Goal: Task Accomplishment & Management: Use online tool/utility

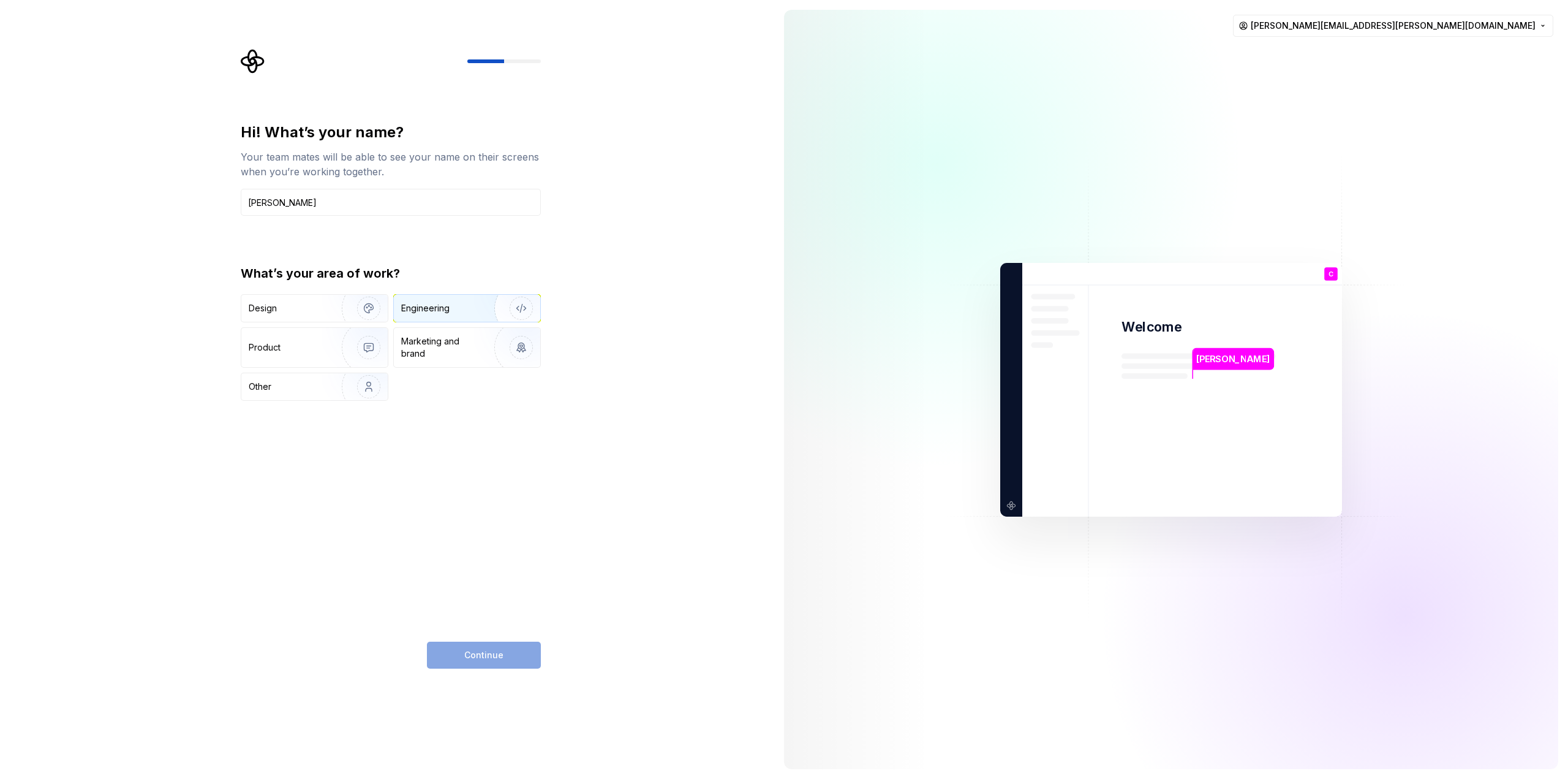
type input "[PERSON_NAME]"
click at [411, 305] on div "Engineering" at bounding box center [425, 308] width 48 height 12
click at [512, 648] on button "Continue" at bounding box center [483, 654] width 114 height 27
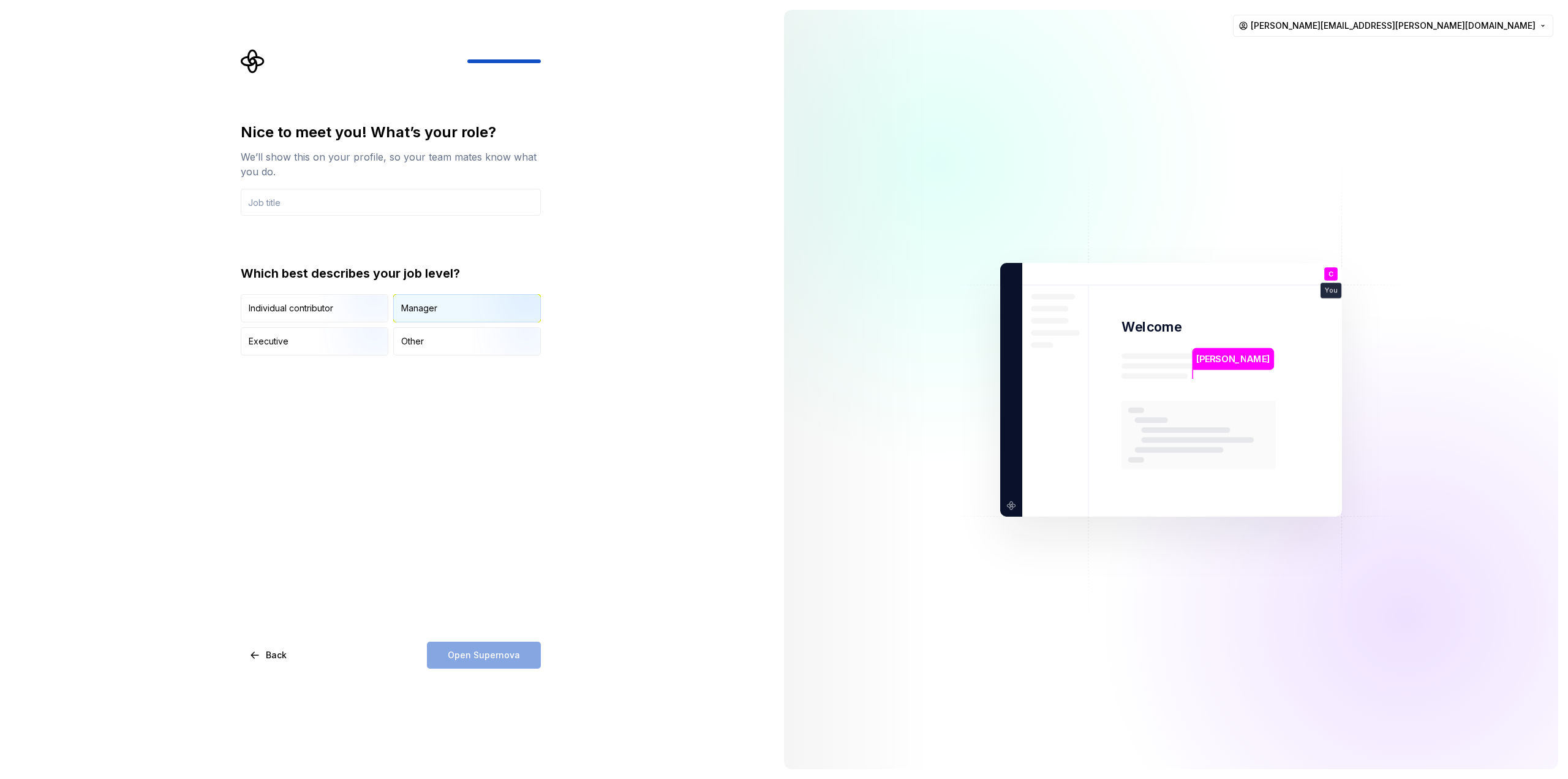
click at [453, 305] on div "Manager" at bounding box center [467, 308] width 147 height 27
click at [336, 201] on input "text" at bounding box center [391, 202] width 300 height 27
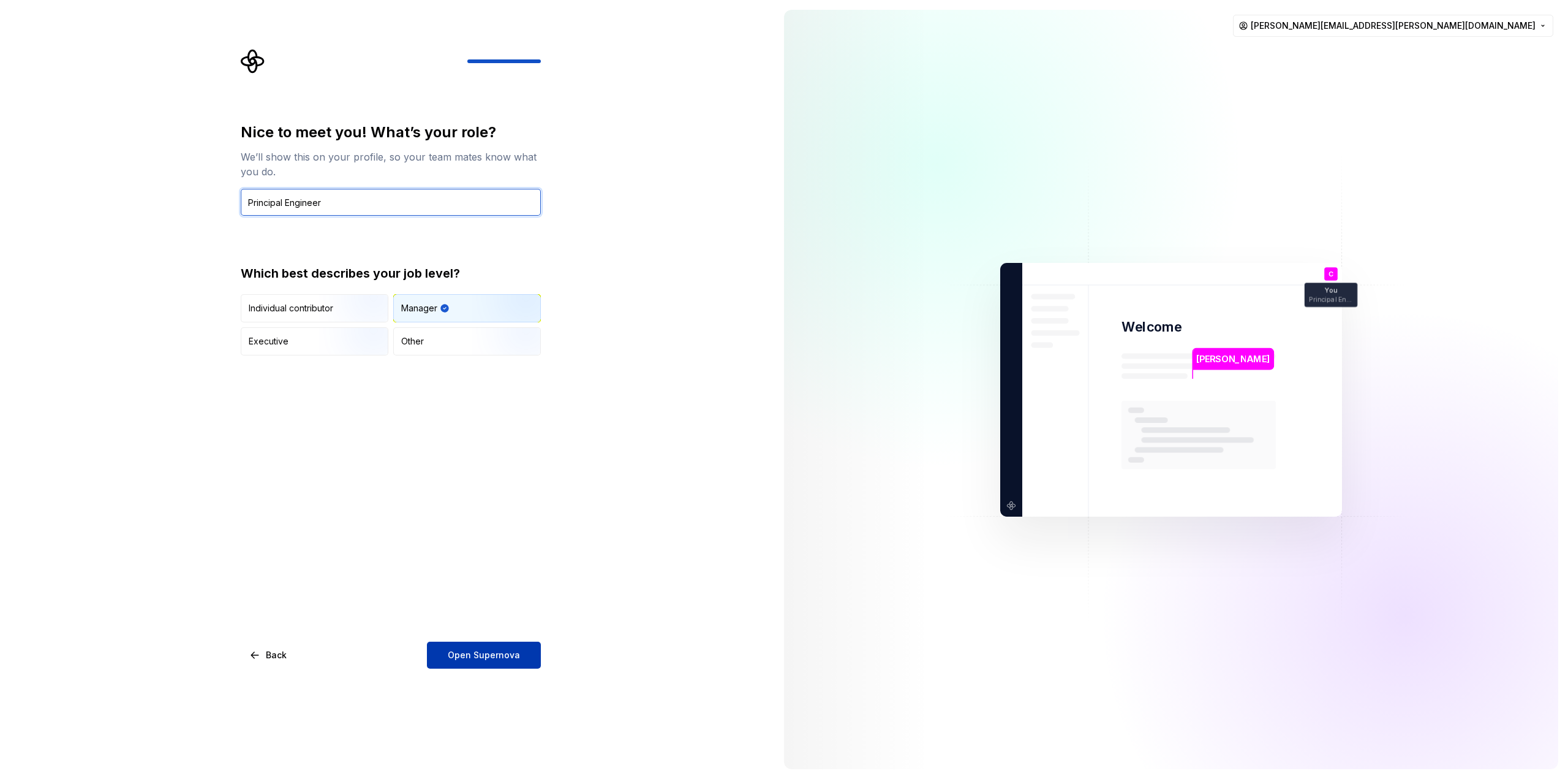
type input "Principal Engineer"
click at [492, 651] on span "Open Supernova" at bounding box center [484, 654] width 72 height 12
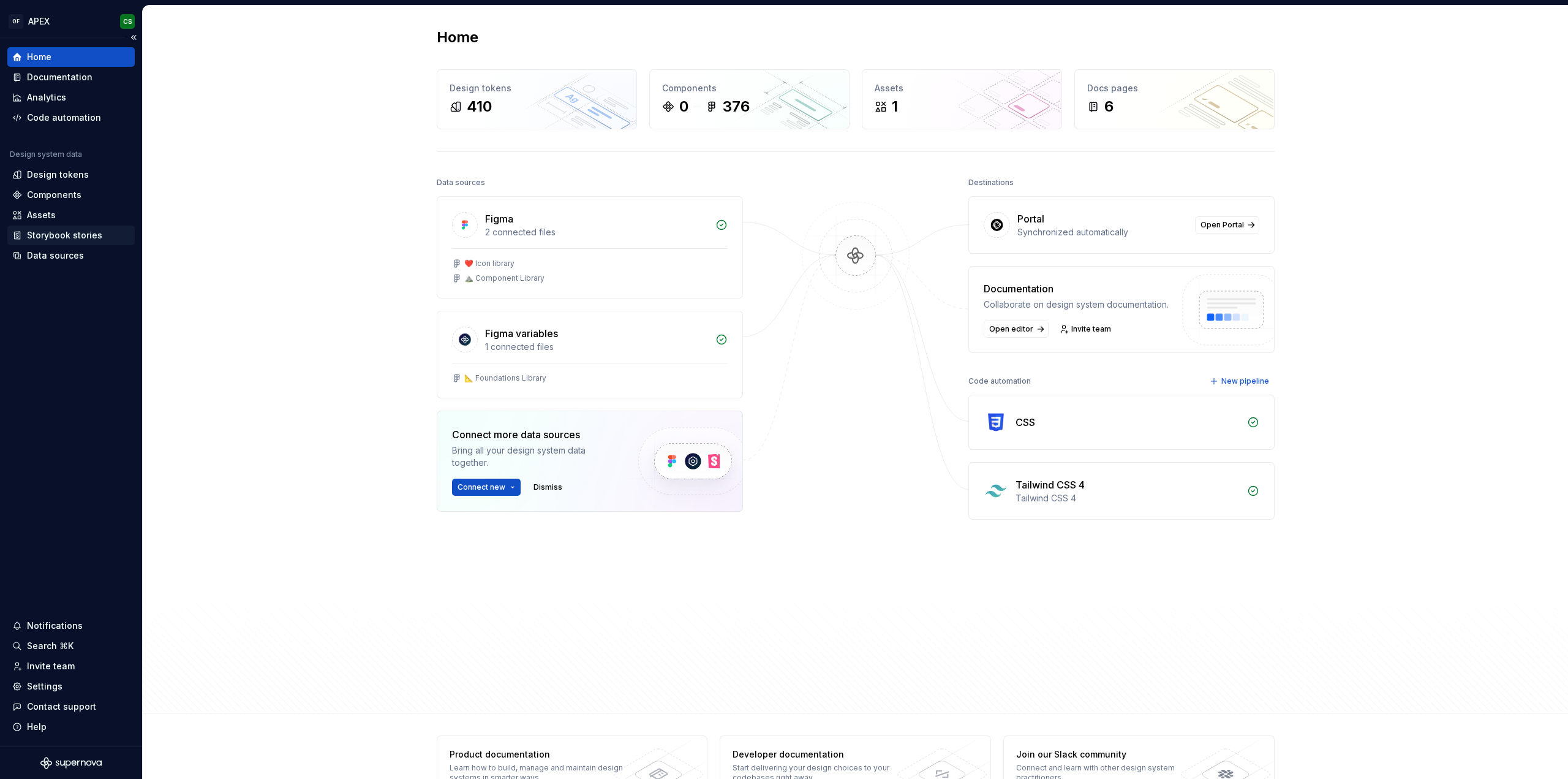
click at [57, 233] on div "Storybook stories" at bounding box center [65, 235] width 75 height 12
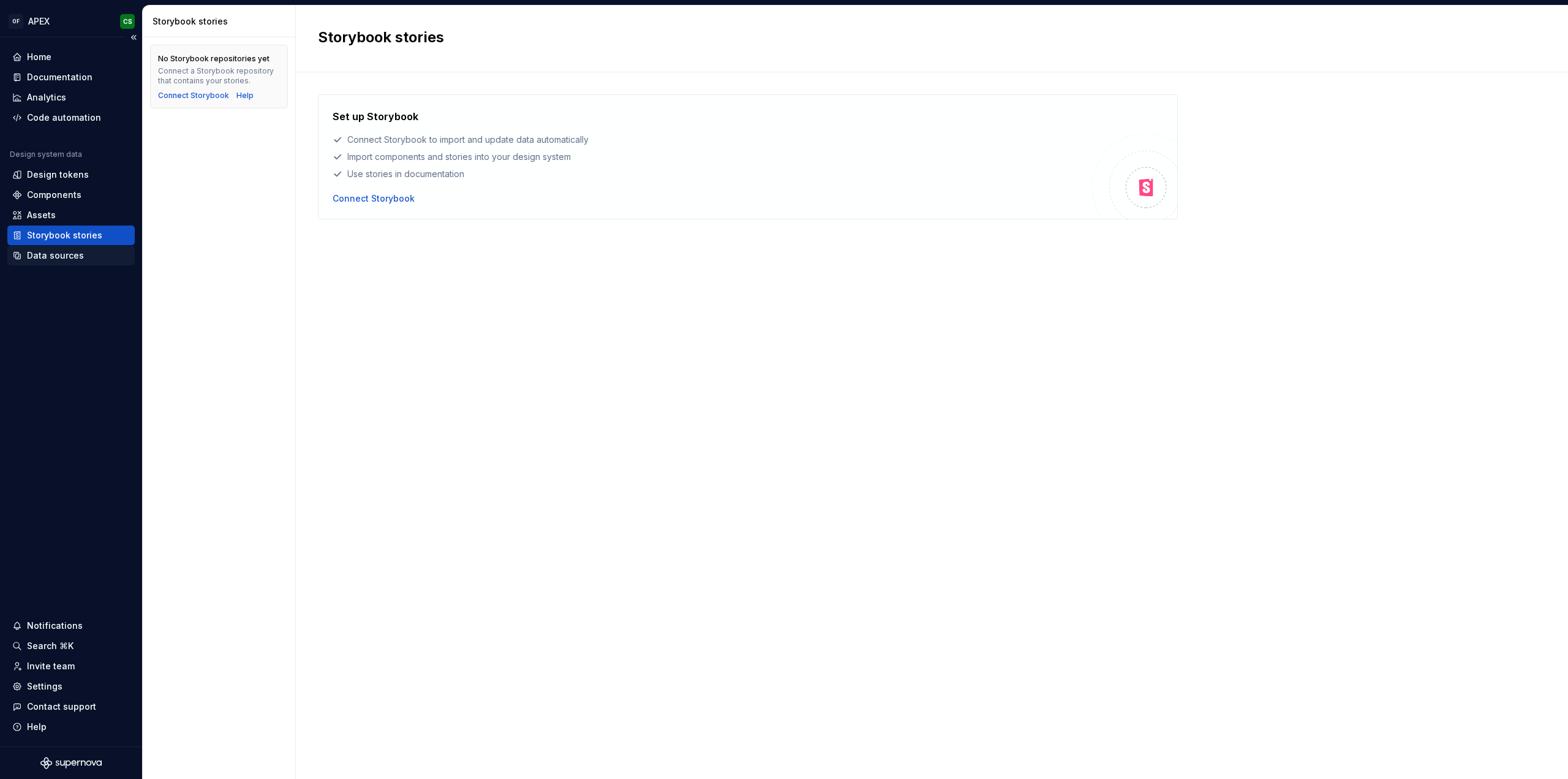
click at [56, 251] on div "Data sources" at bounding box center [56, 255] width 57 height 12
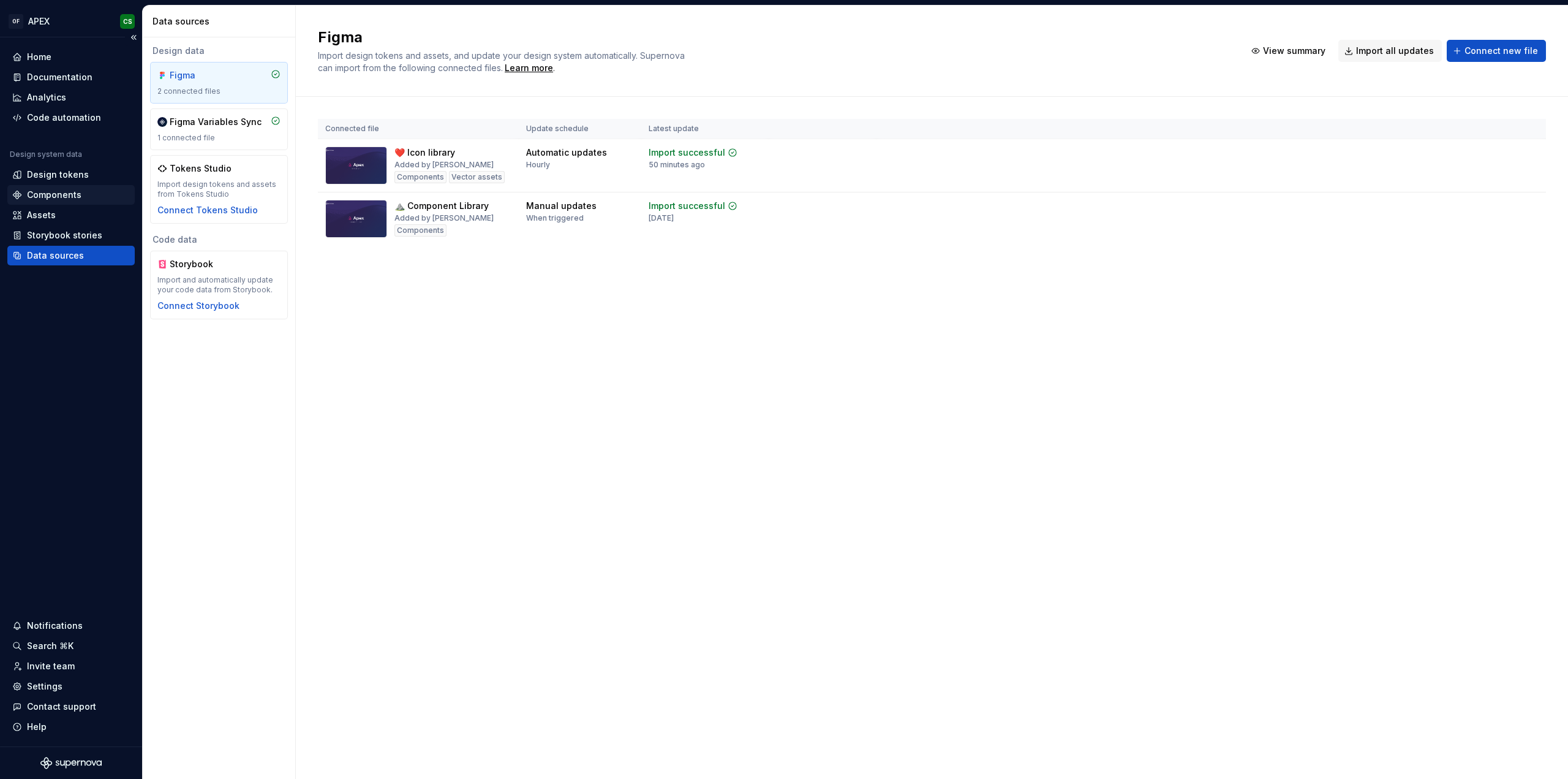
click at [34, 187] on div "Components" at bounding box center [71, 195] width 128 height 20
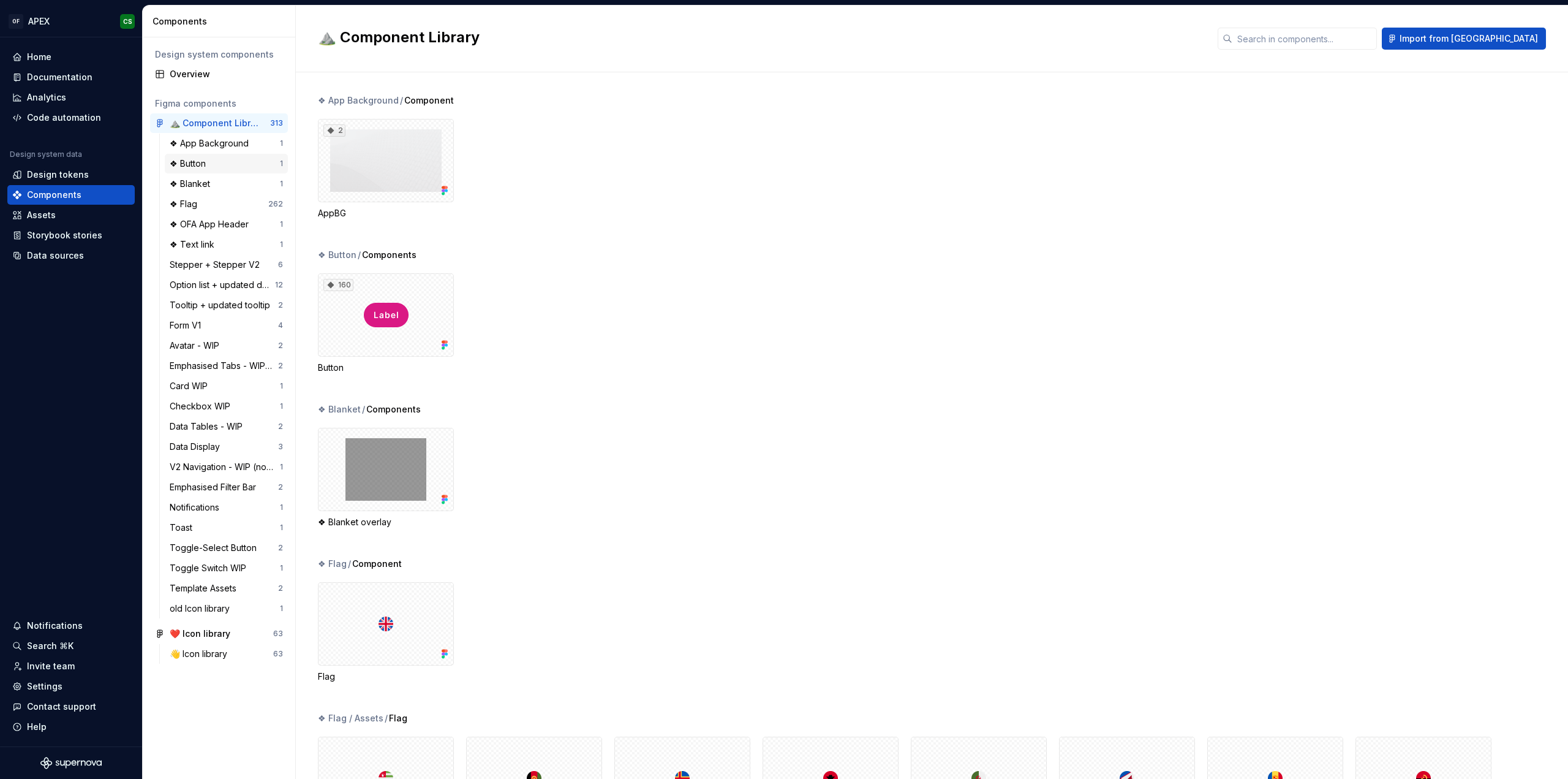
click at [190, 165] on div "❖ Button" at bounding box center [190, 163] width 41 height 12
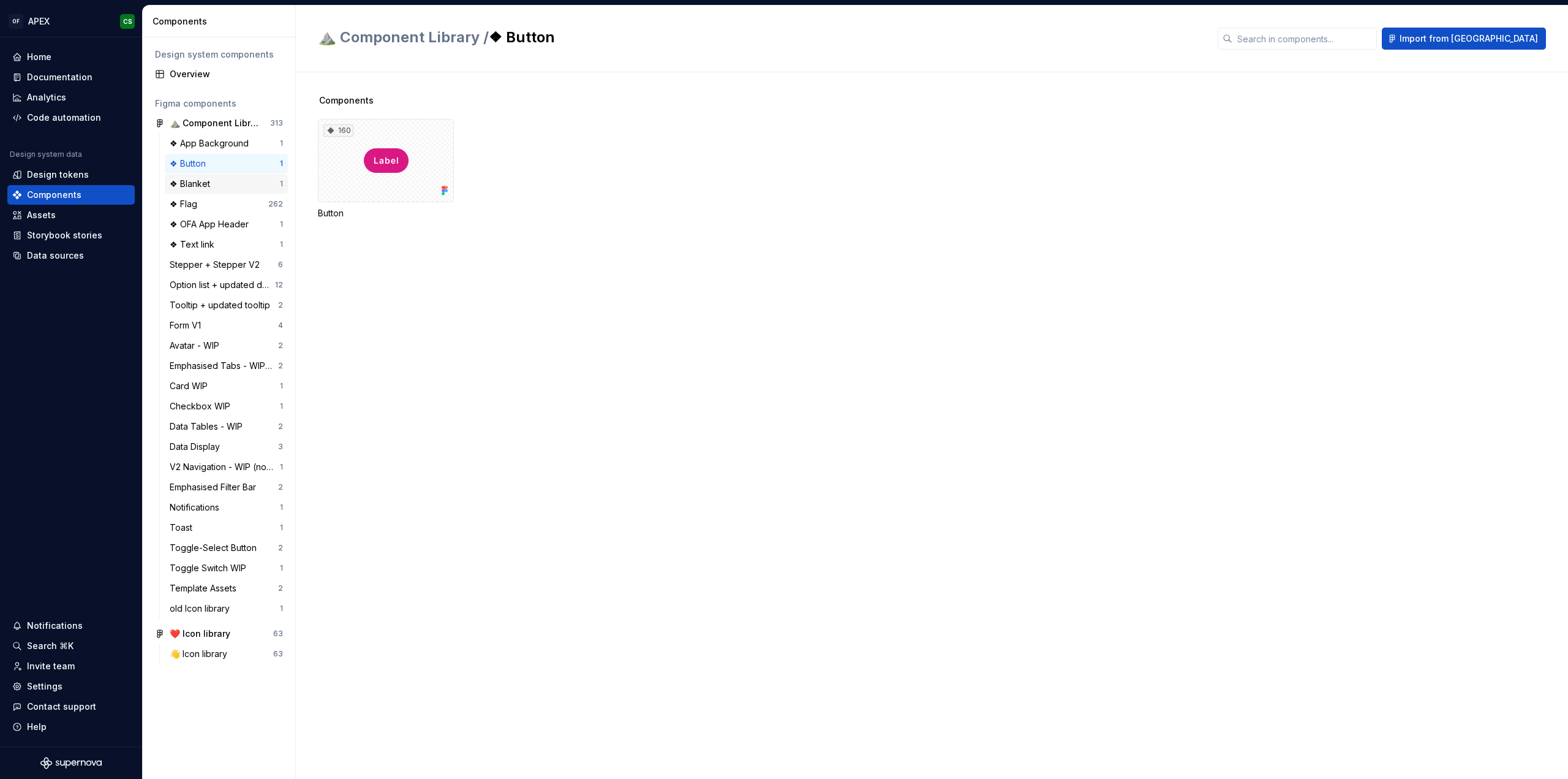
click at [205, 185] on div "❖ Blanket" at bounding box center [192, 183] width 45 height 12
click at [206, 206] on div "❖ Flag" at bounding box center [219, 204] width 98 height 12
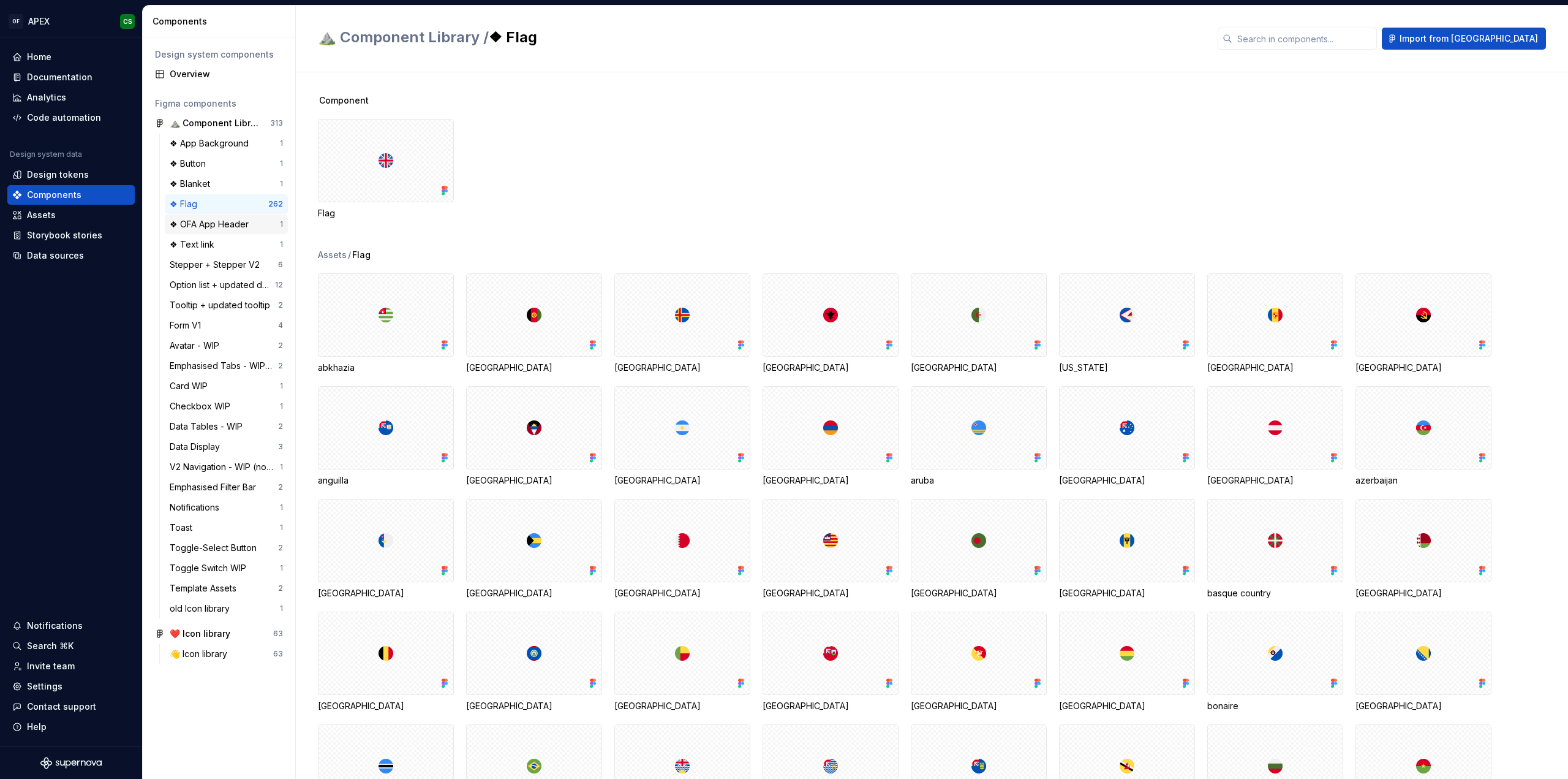
click at [211, 223] on div "❖ OFA App Header" at bounding box center [211, 224] width 84 height 12
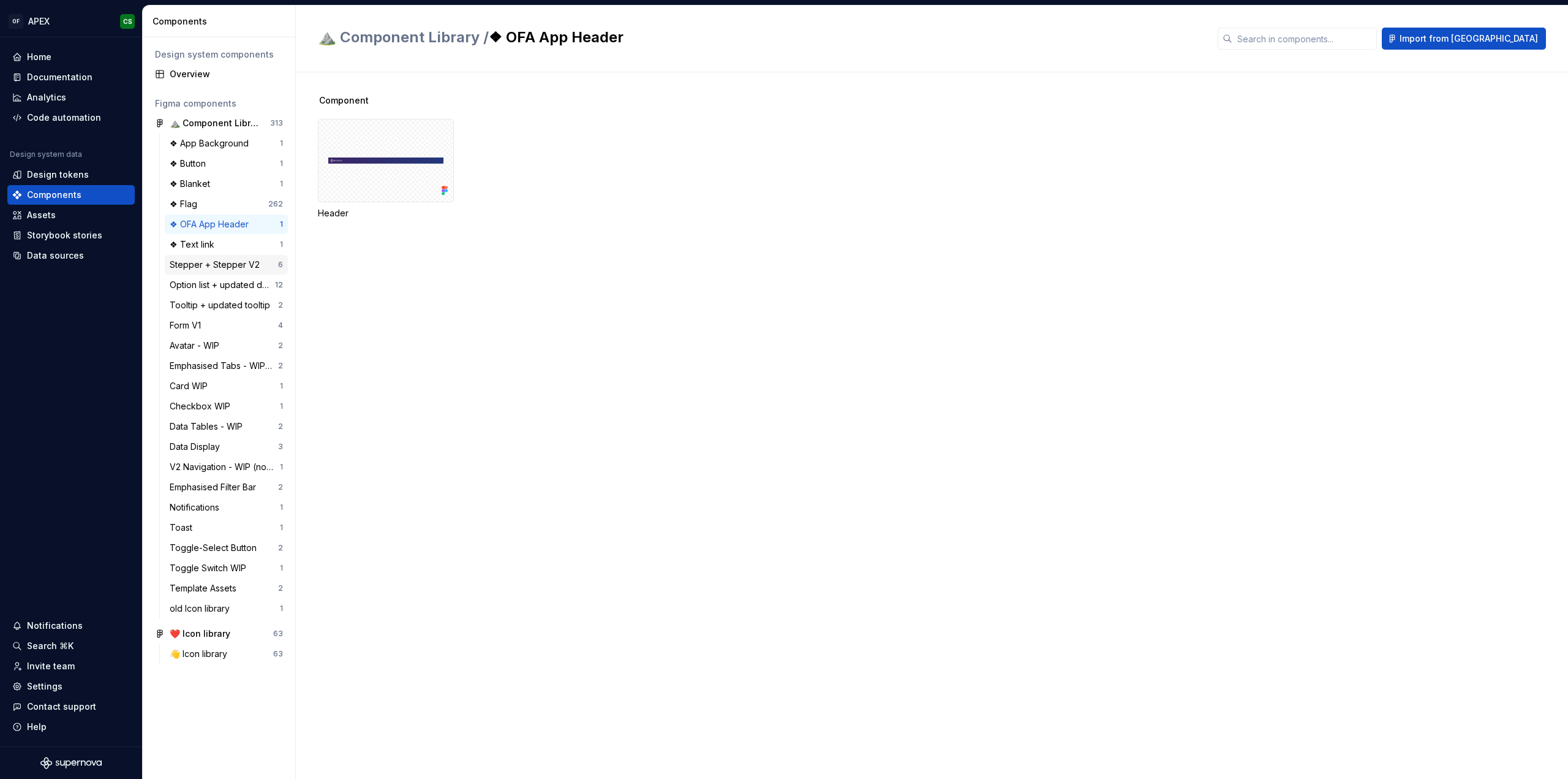
click at [216, 264] on div "Stepper + Stepper V2" at bounding box center [217, 265] width 95 height 12
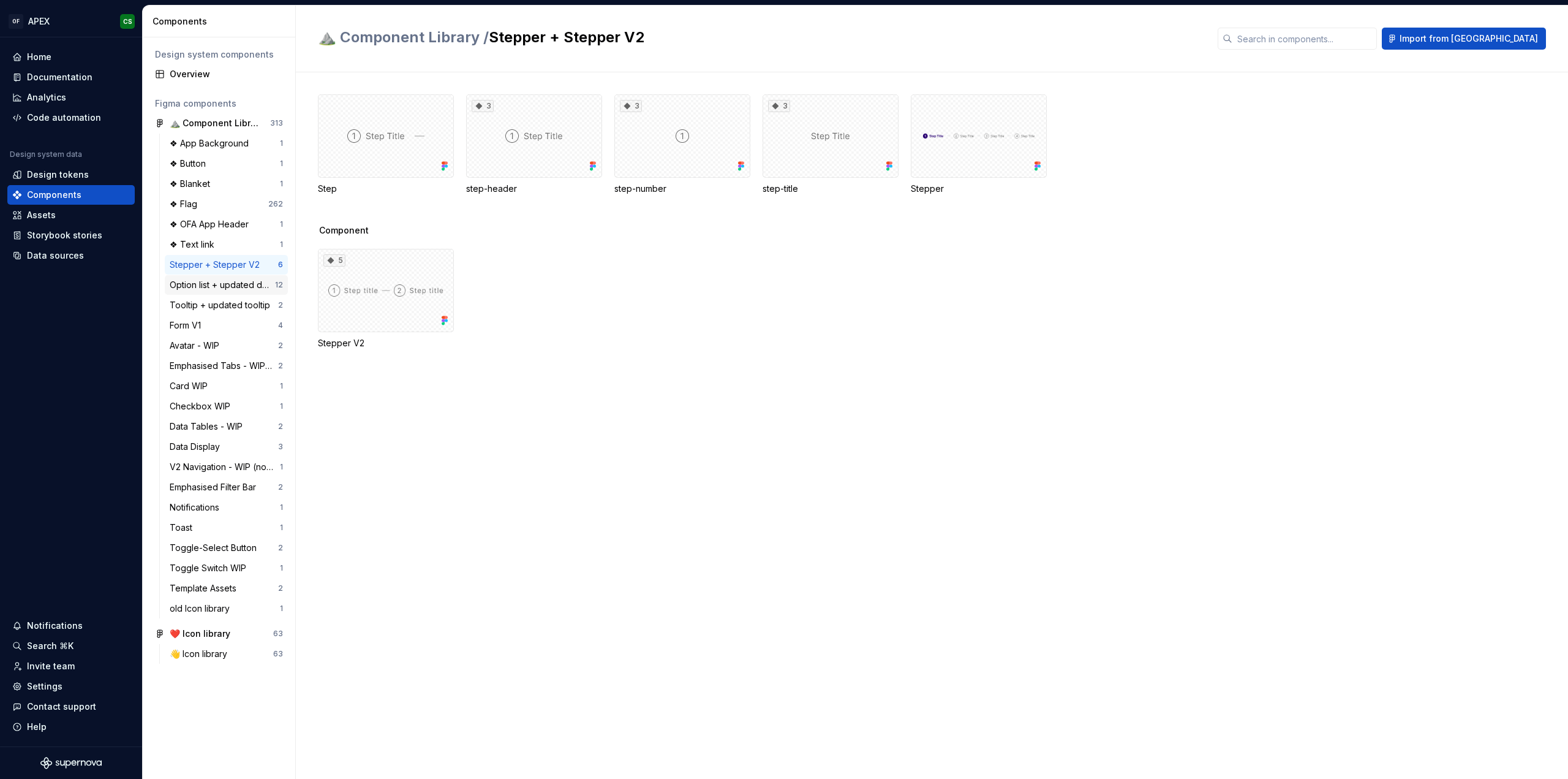
click at [220, 282] on div "Option list + updated dropdown menu" at bounding box center [222, 284] width 106 height 12
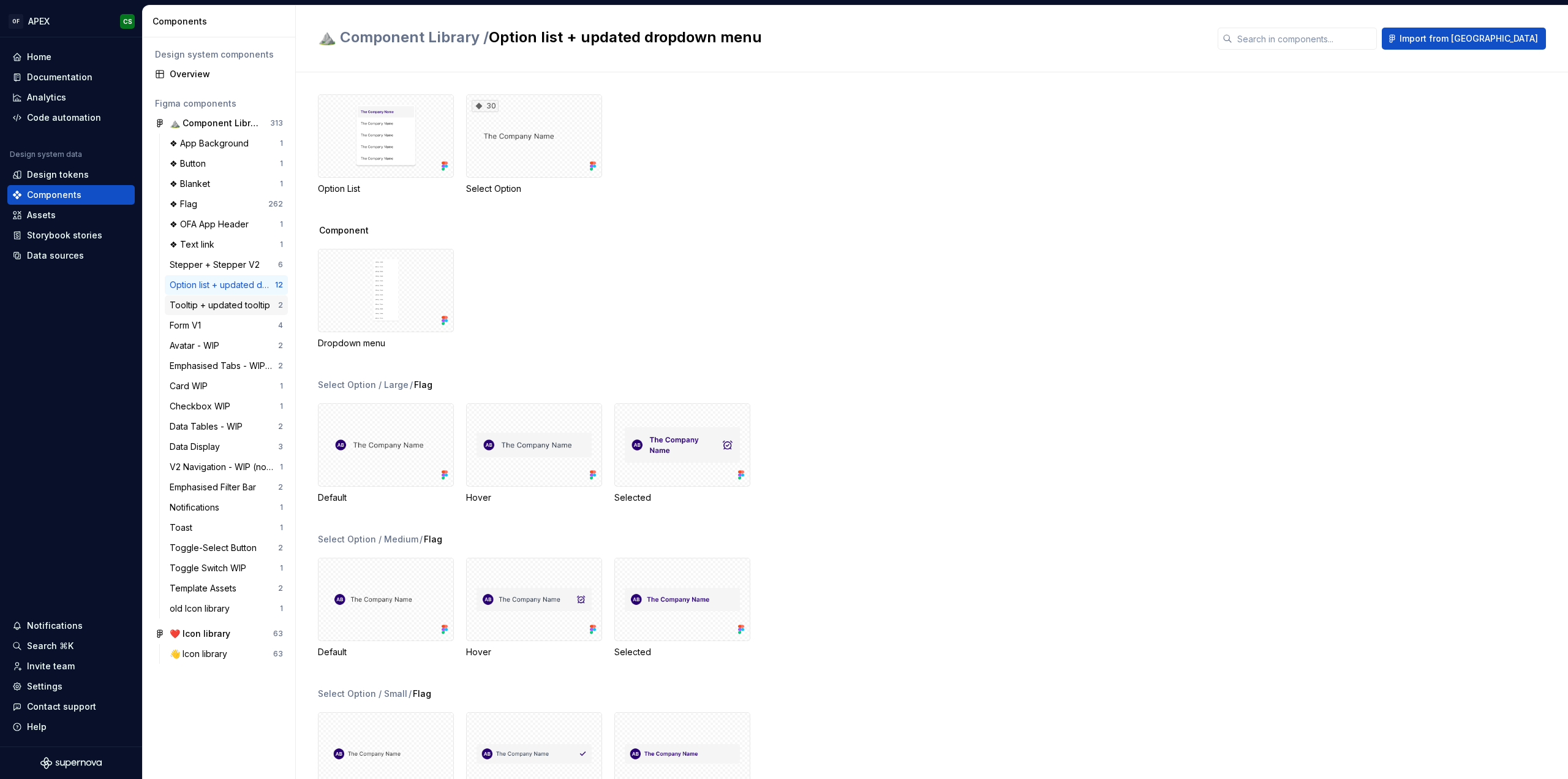
click at [229, 300] on div "Tooltip + updated tooltip" at bounding box center [222, 305] width 106 height 12
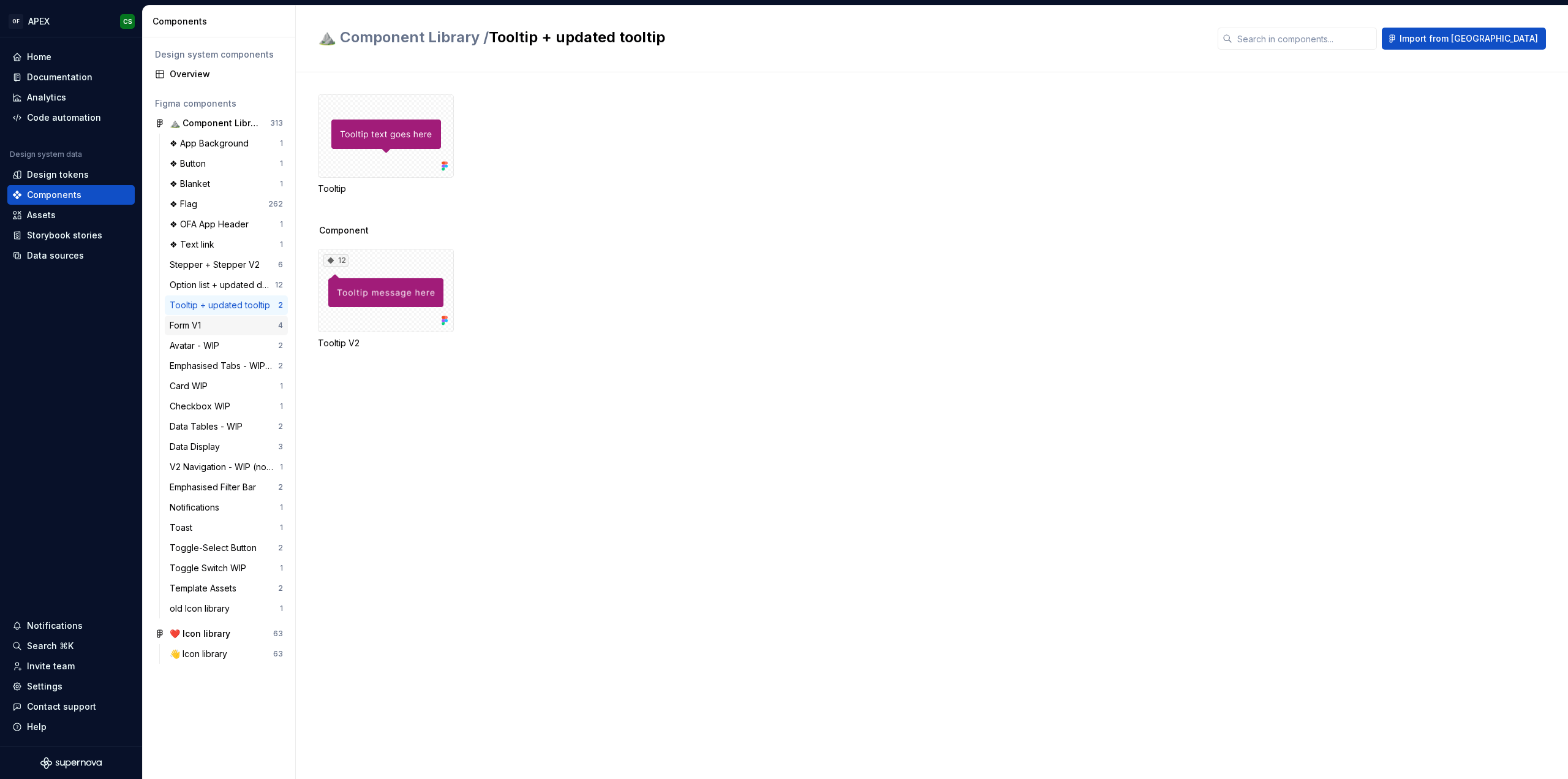
click at [213, 317] on div "Form V1 4" at bounding box center [226, 325] width 123 height 20
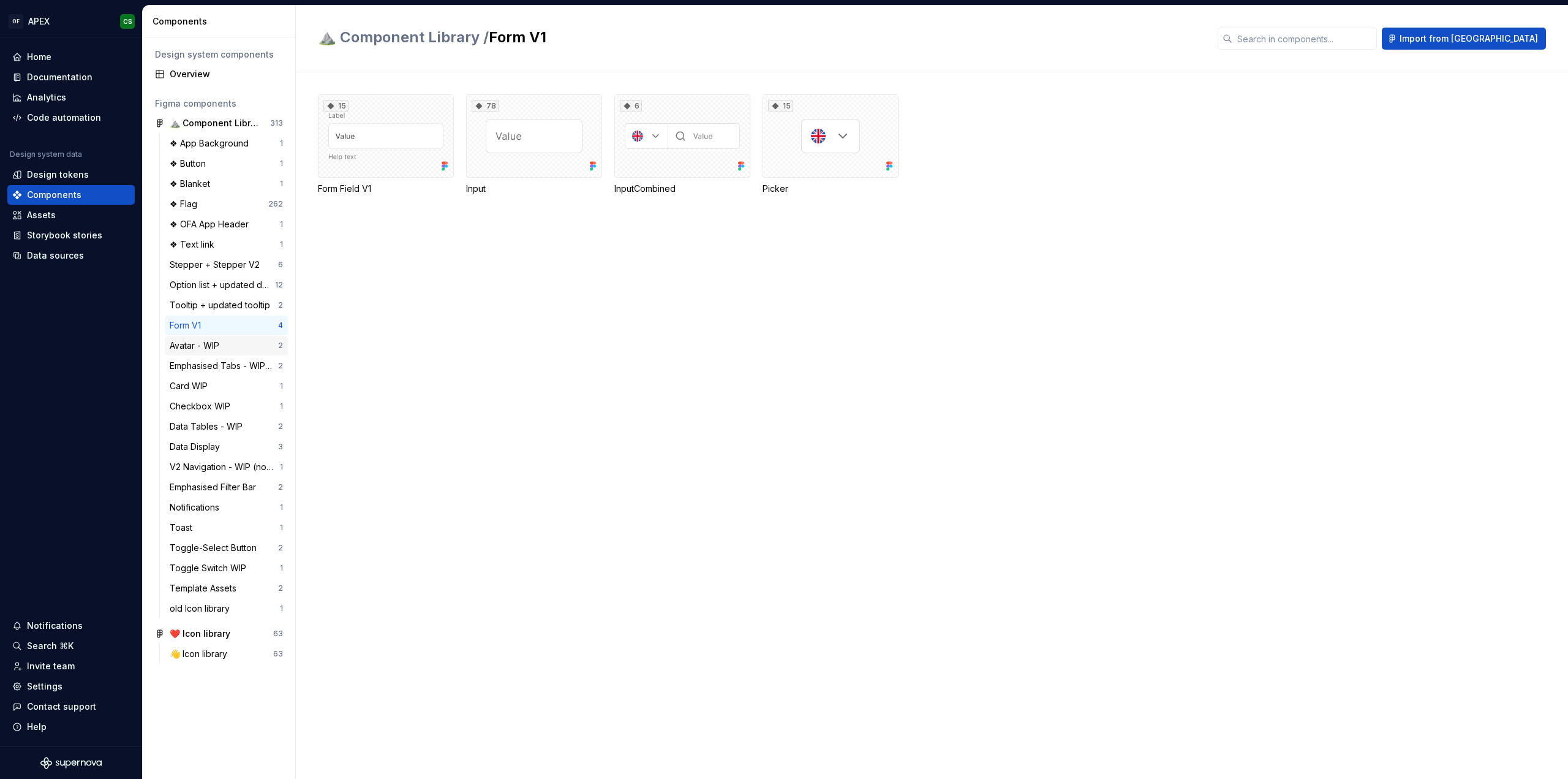
click at [218, 344] on div "Avatar - WIP" at bounding box center [197, 345] width 55 height 12
click at [228, 324] on div "Form V1" at bounding box center [224, 325] width 108 height 12
click at [222, 448] on div "Data Display" at bounding box center [197, 446] width 55 height 12
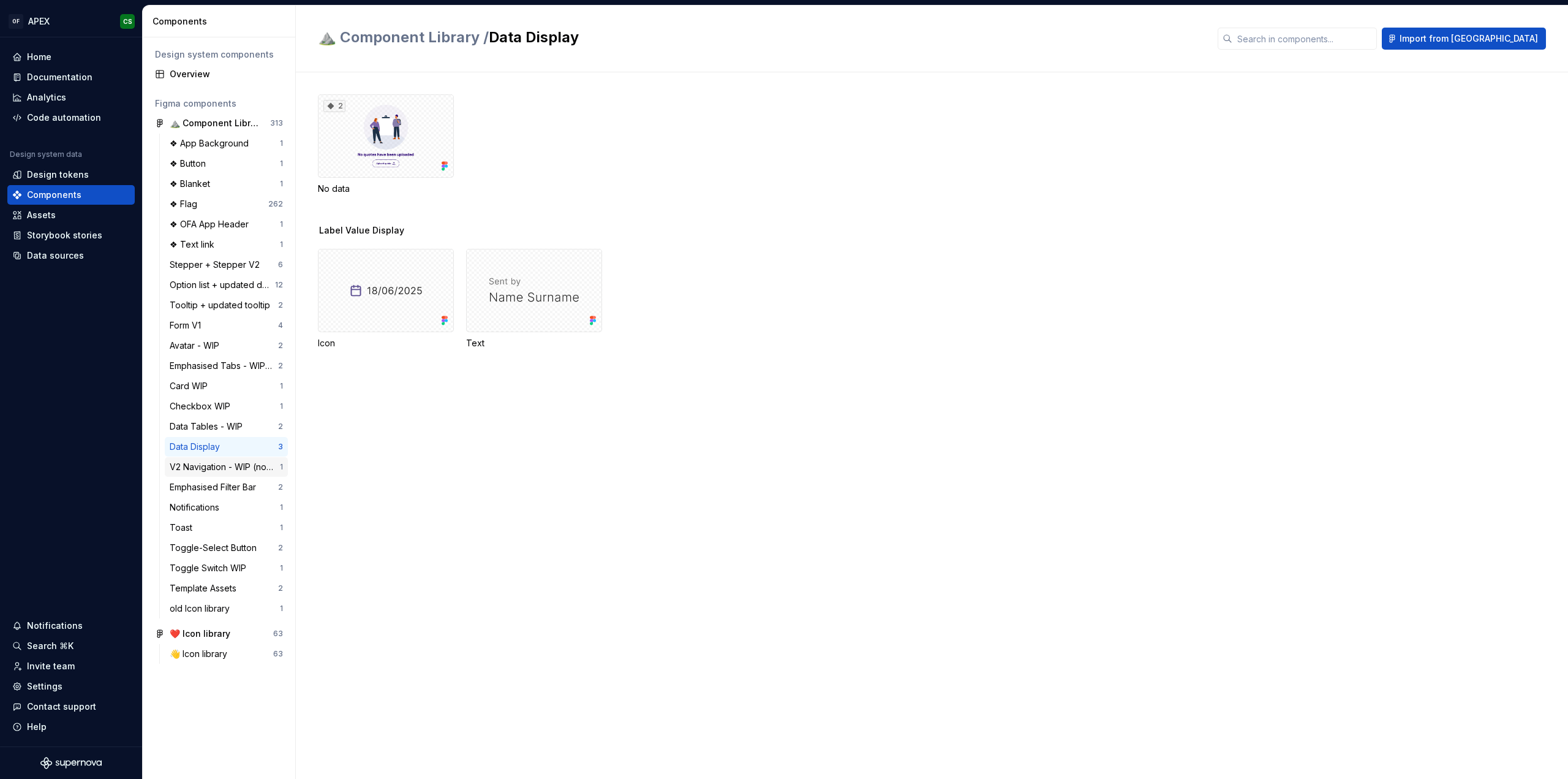
click at [218, 465] on div "V2 Navigation - WIP (not signed off)" at bounding box center [224, 466] width 111 height 12
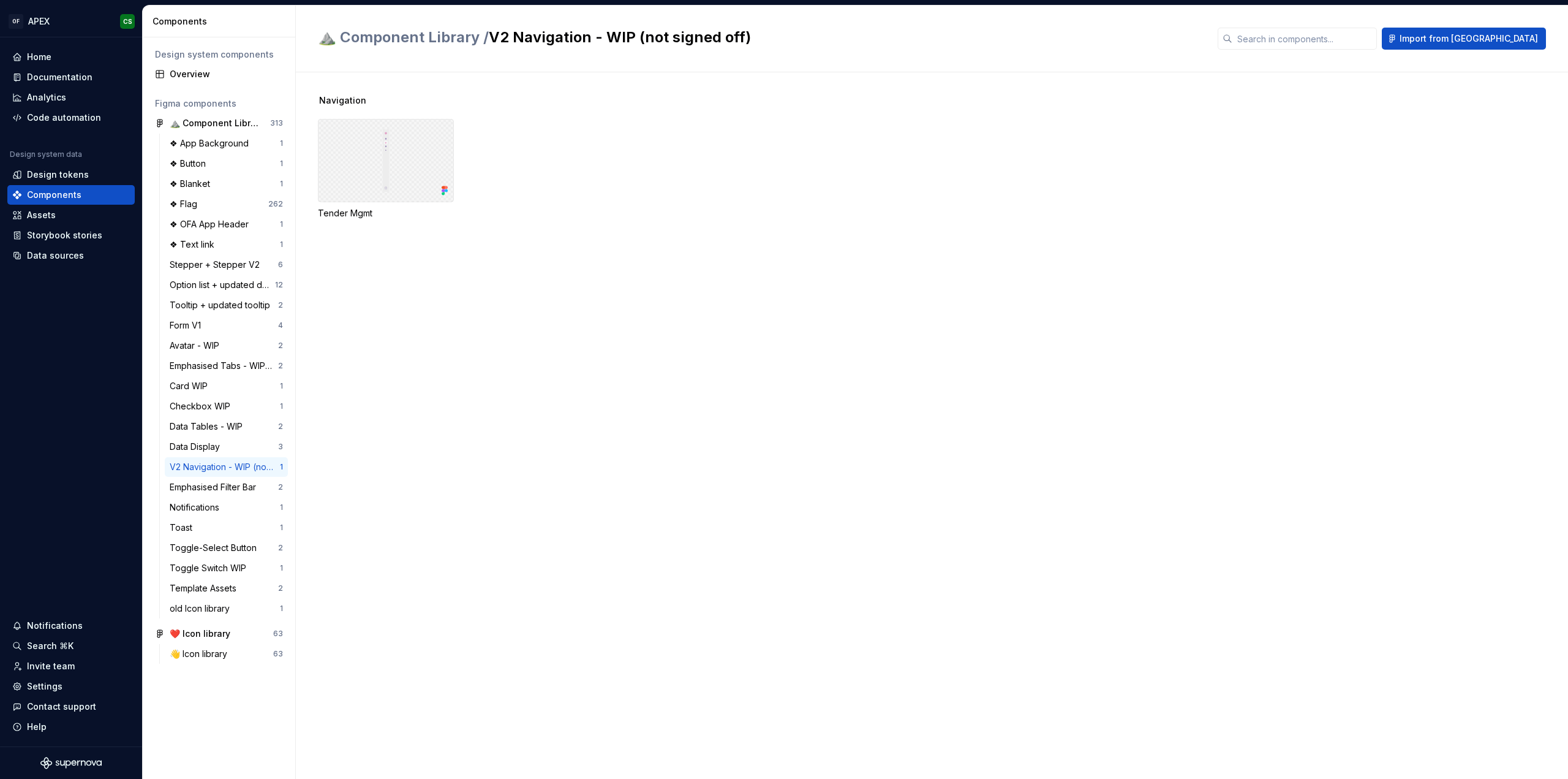
click at [390, 146] on div at bounding box center [386, 161] width 136 height 84
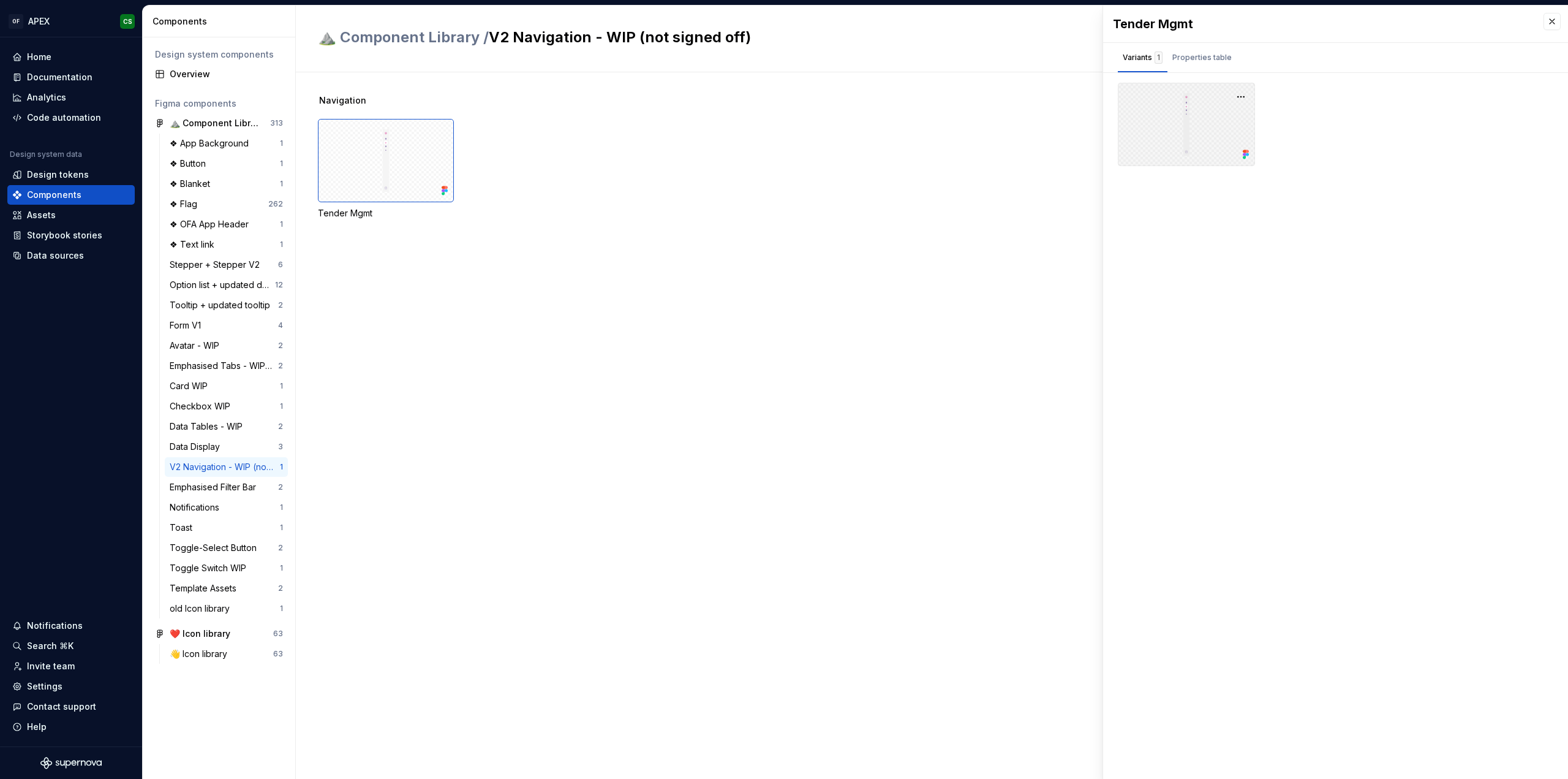
click at [1192, 102] on div at bounding box center [1186, 125] width 138 height 84
click at [215, 84] on div "Design system components Overview Figma components ⛰️ Component Library 313 ❖ A…" at bounding box center [219, 408] width 152 height 741
click at [218, 70] on div "Overview" at bounding box center [226, 74] width 113 height 12
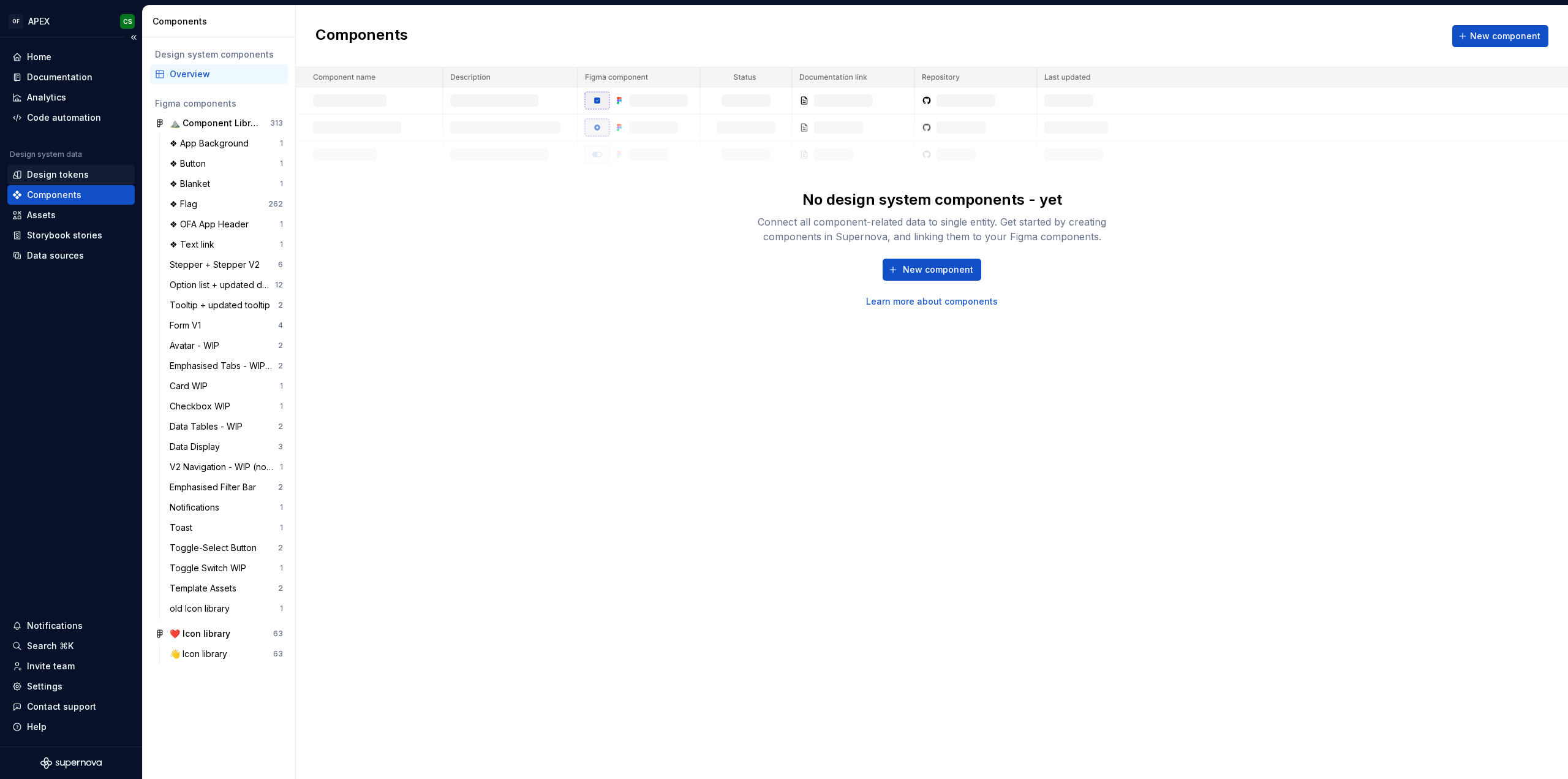
click at [74, 174] on div "Design tokens" at bounding box center [58, 174] width 62 height 12
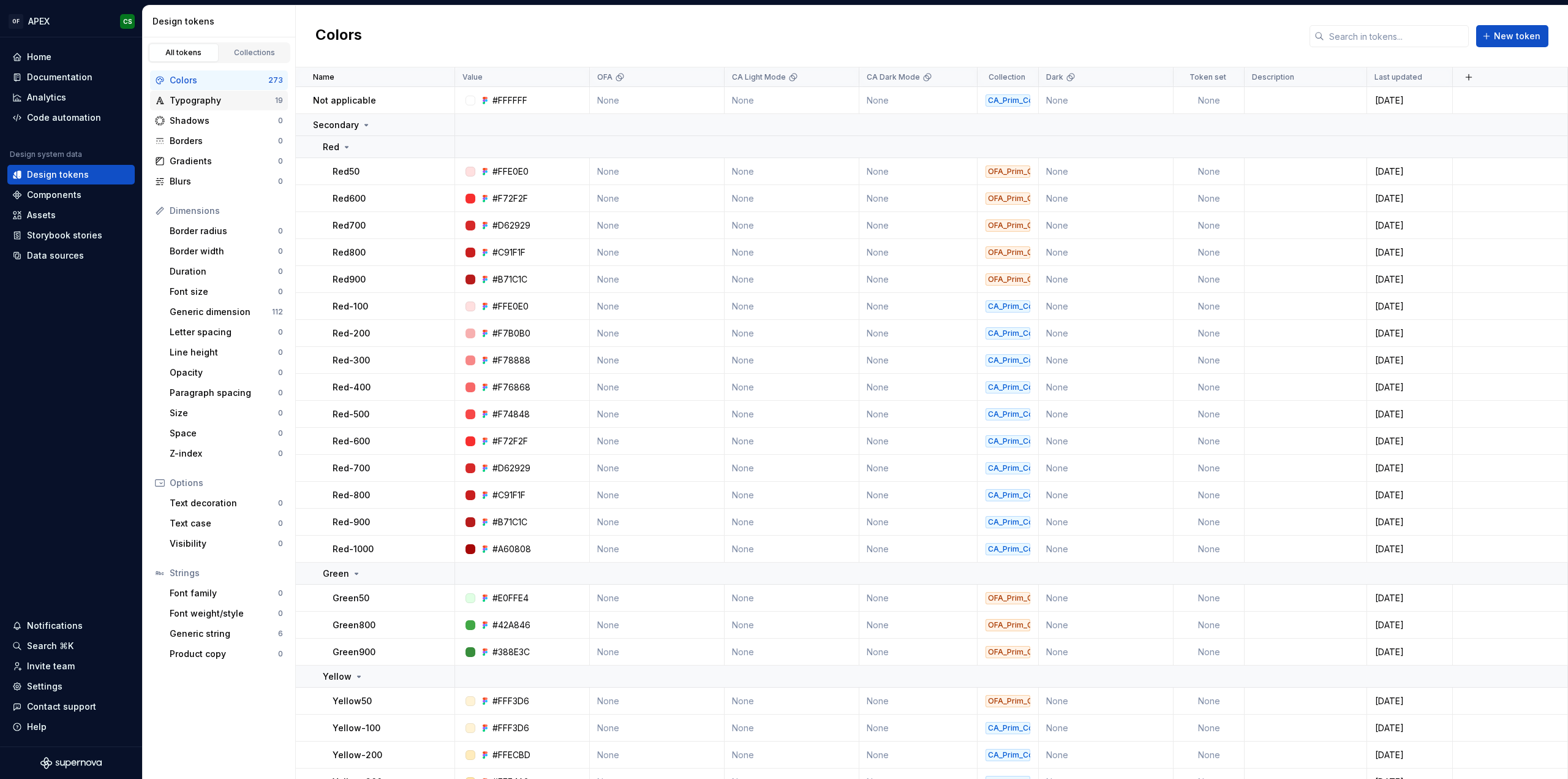
click at [206, 92] on div "Typography 19" at bounding box center [219, 101] width 138 height 20
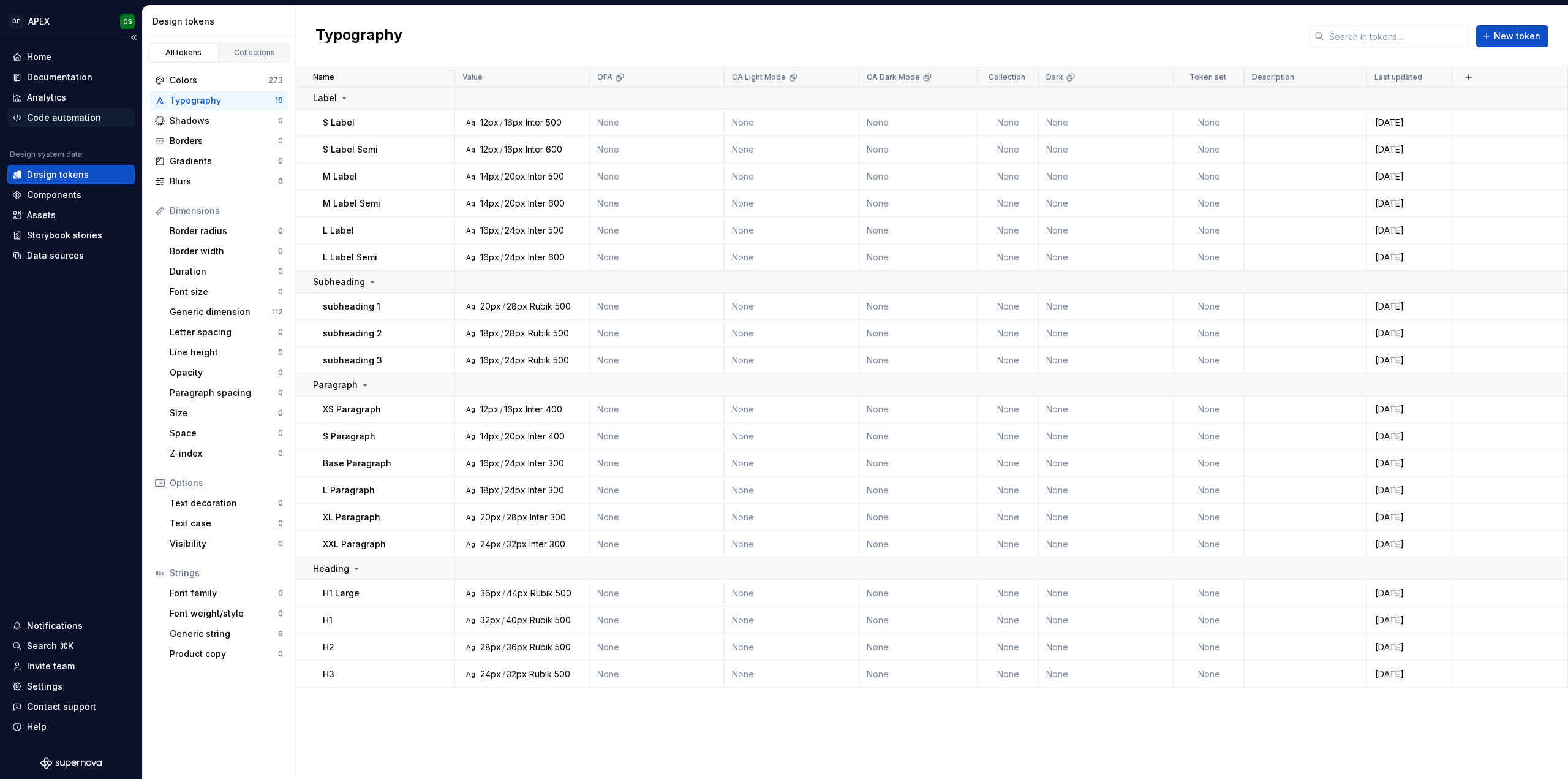
click at [74, 123] on div "Code automation" at bounding box center [64, 117] width 75 height 12
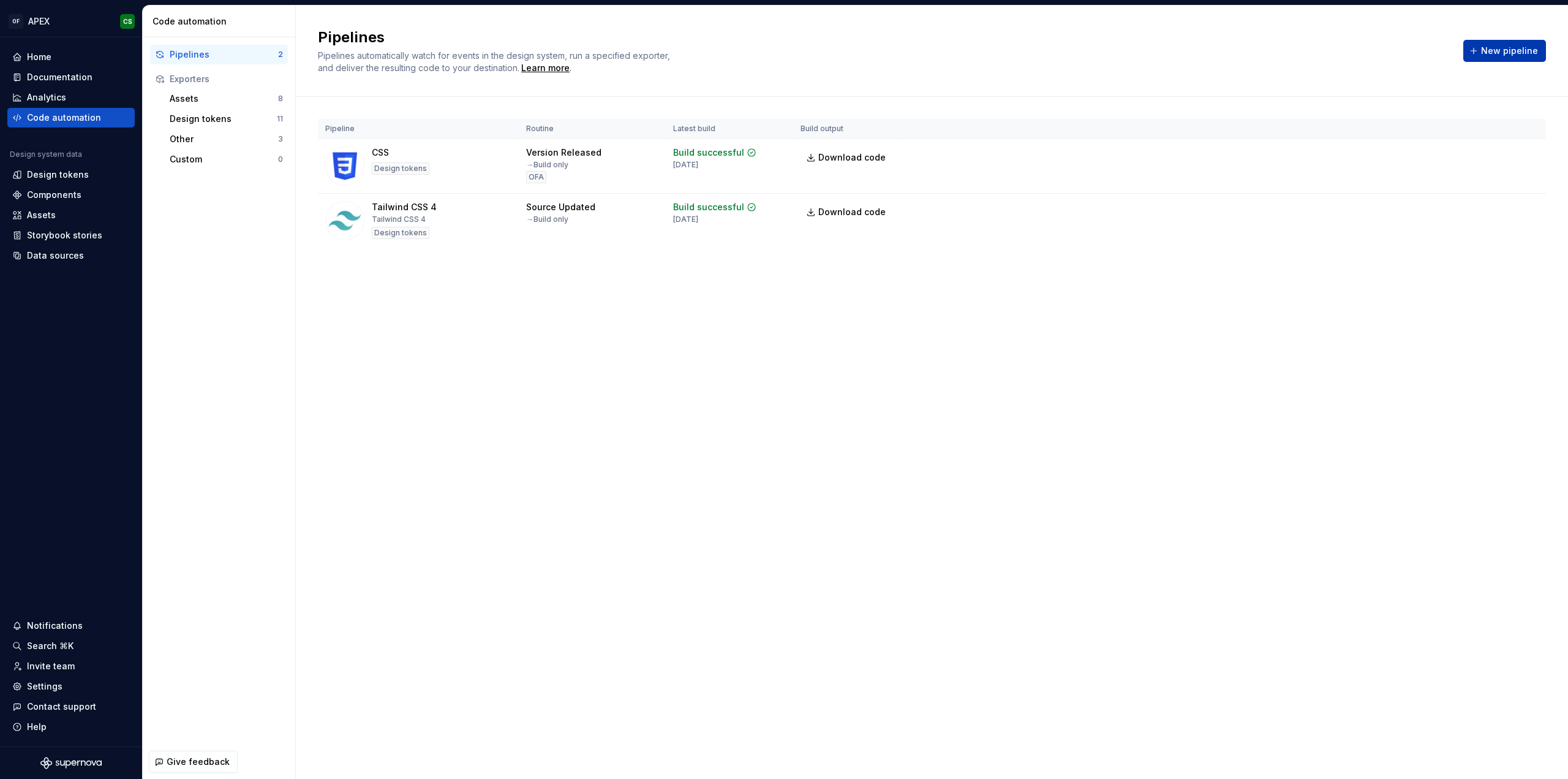
click at [1481, 50] on button "New pipeline" at bounding box center [1504, 51] width 83 height 22
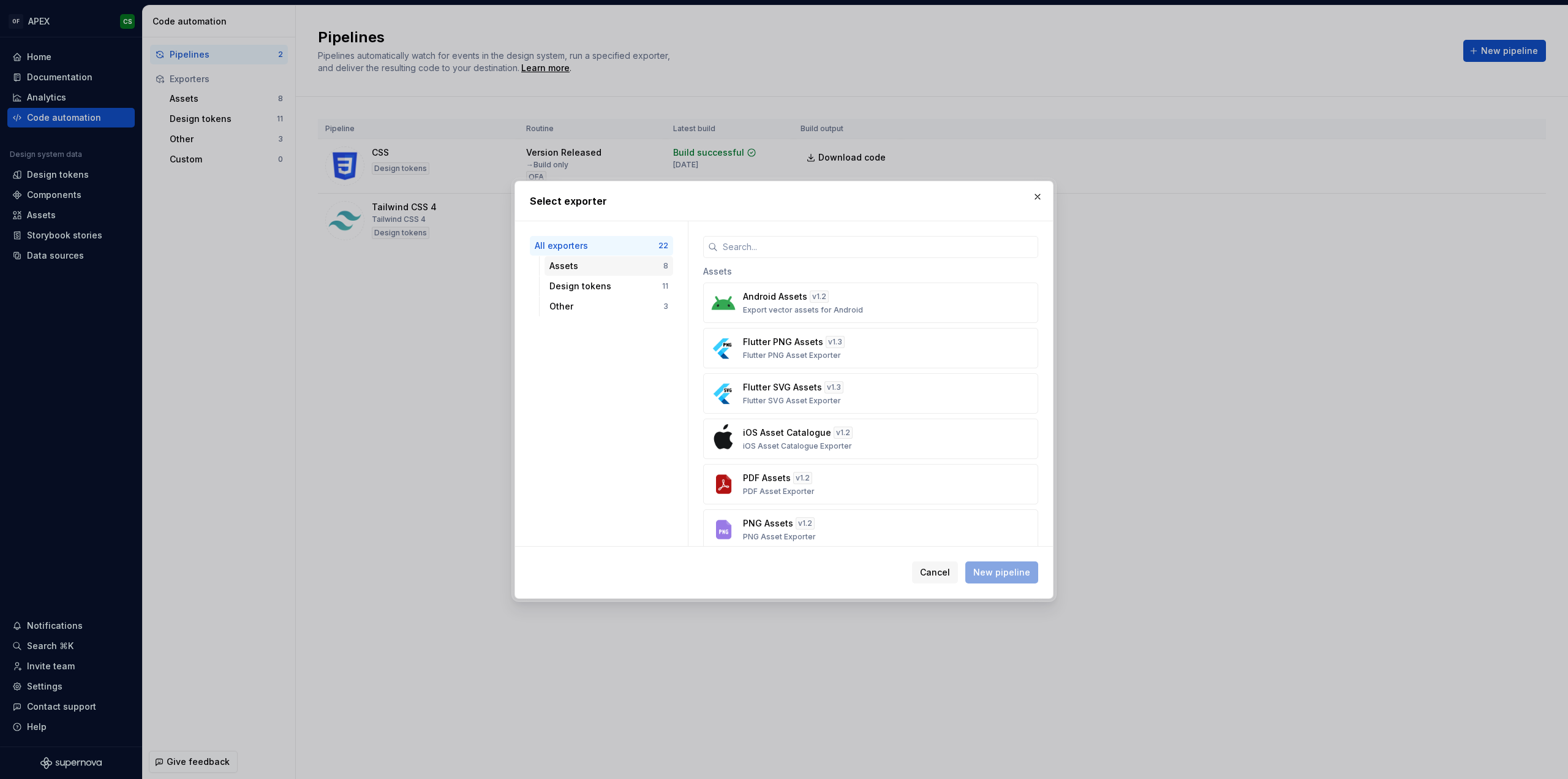
click at [602, 274] on div "Assets 8" at bounding box center [608, 266] width 129 height 20
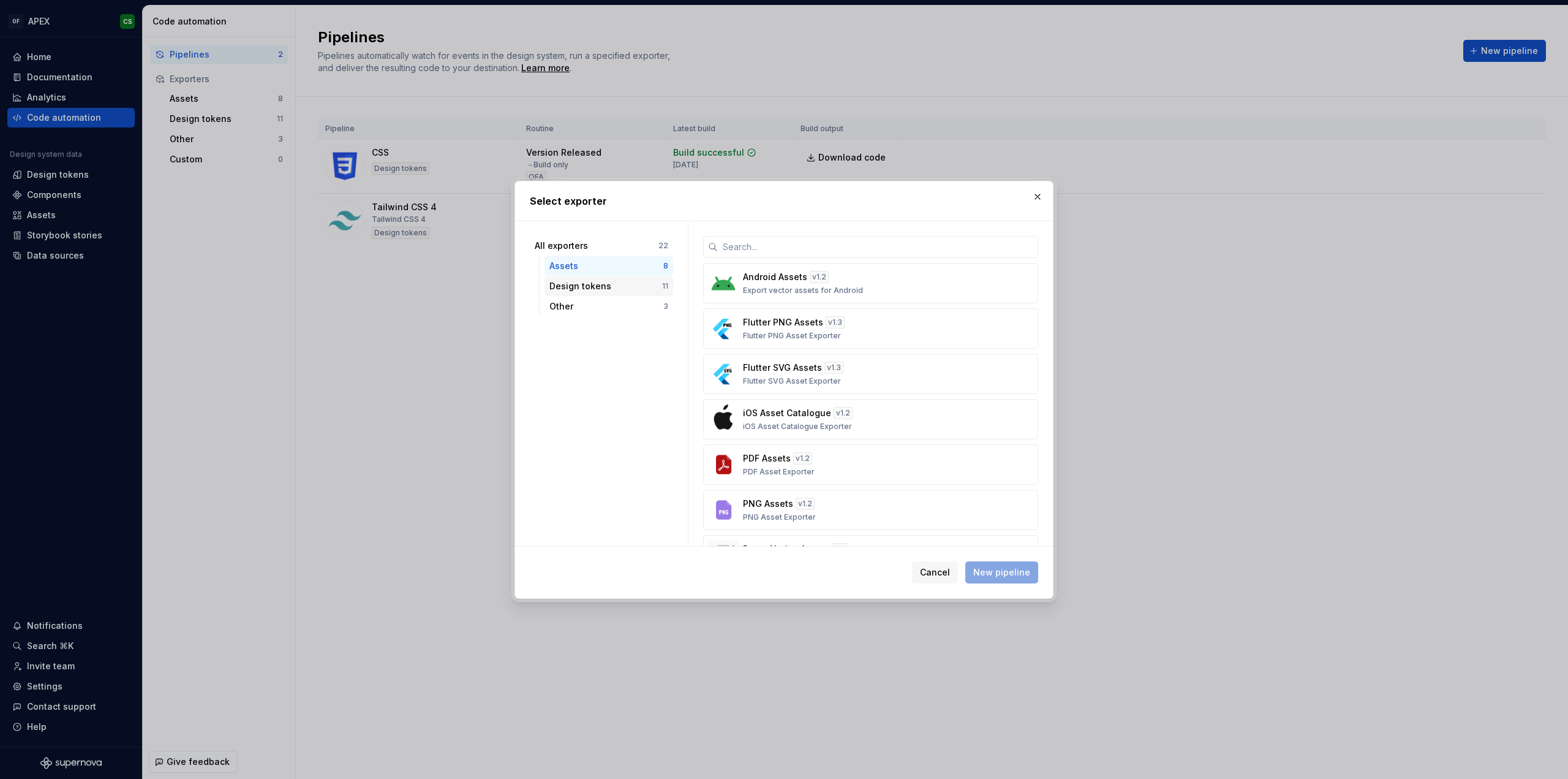
click at [621, 285] on div "Design tokens" at bounding box center [606, 286] width 113 height 12
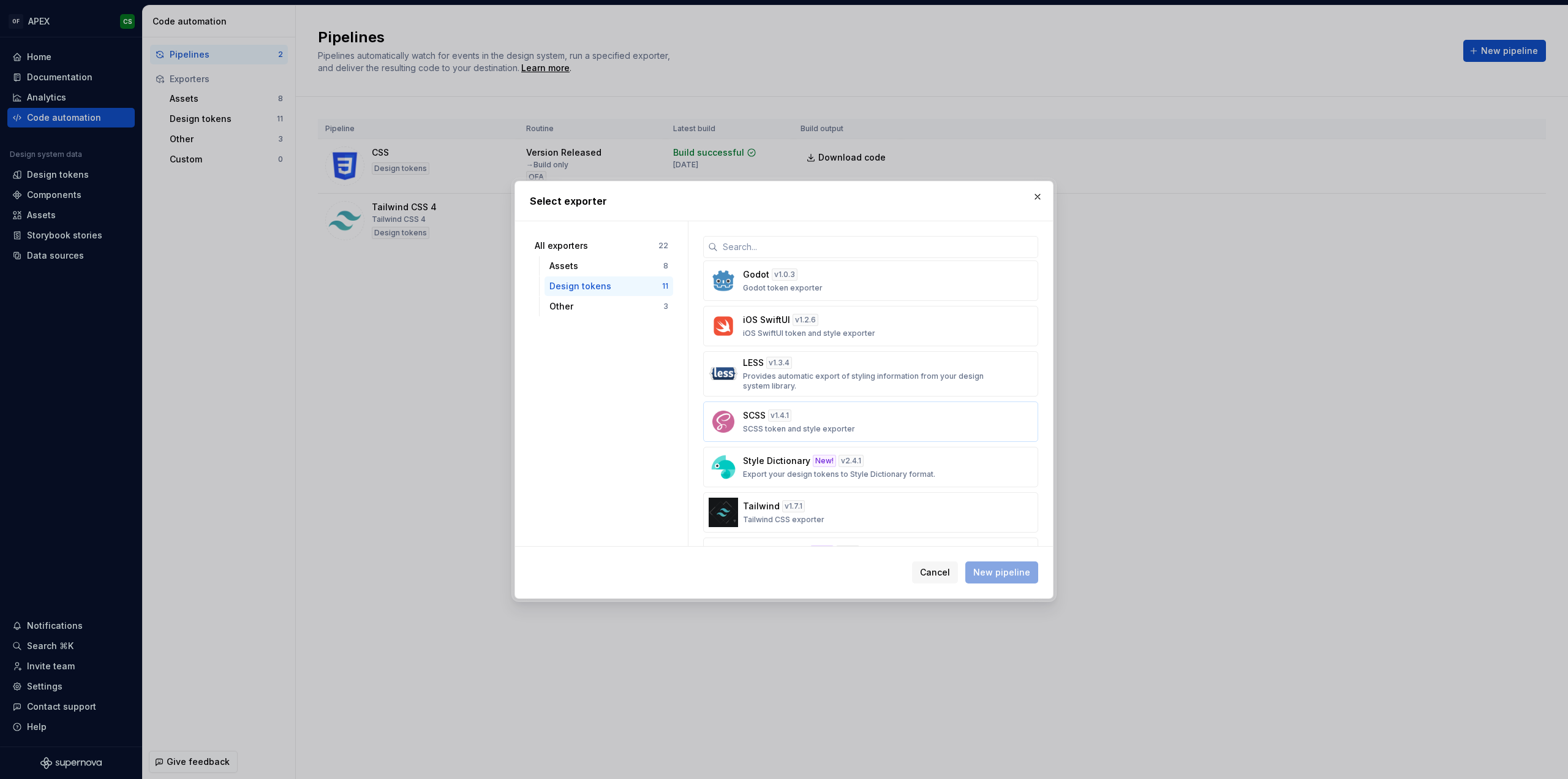
scroll to position [225, 0]
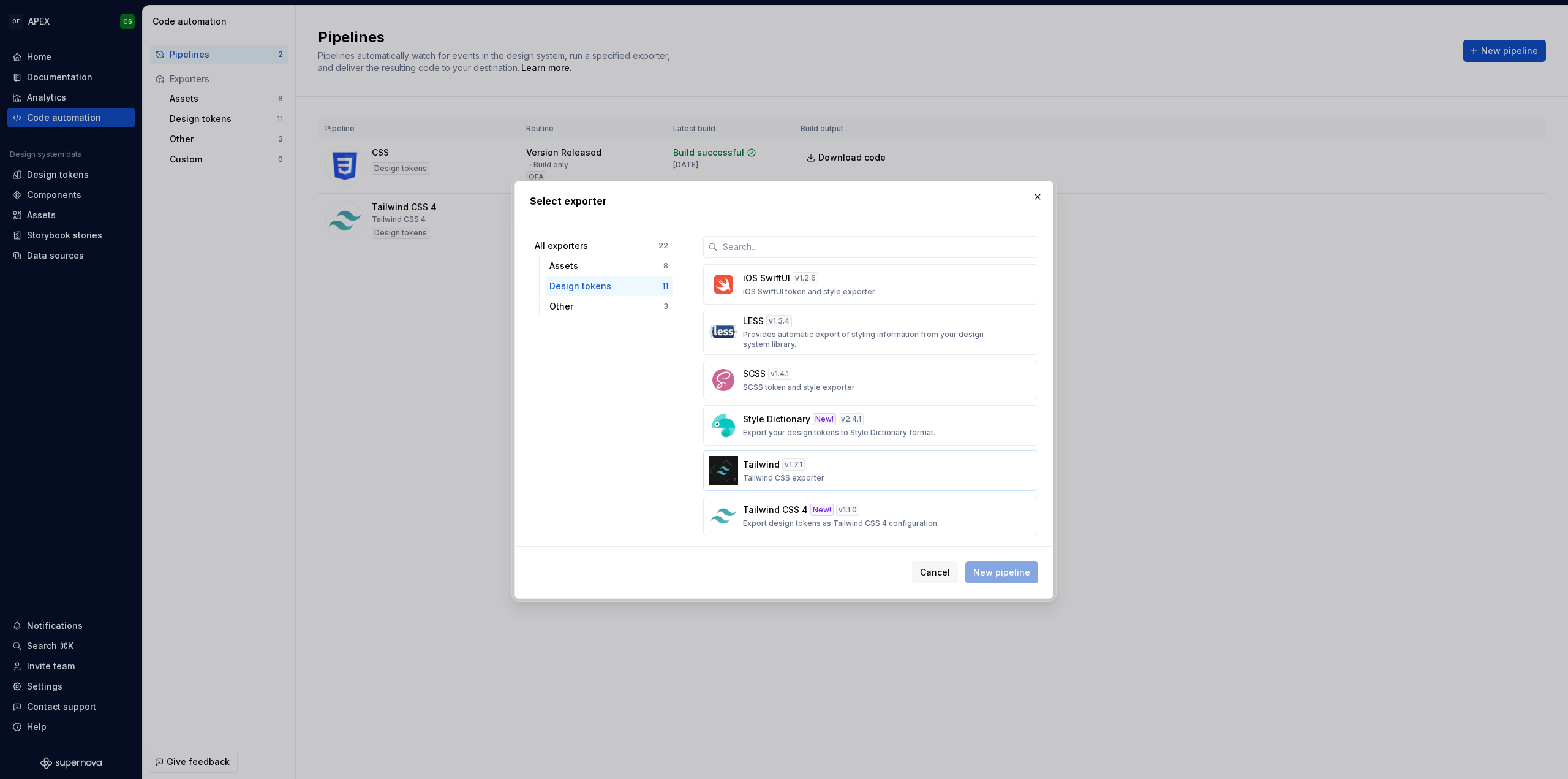
click at [808, 464] on div "Tailwind v 1.7.1 Tailwind CSS exporter" at bounding box center [866, 470] width 248 height 25
click at [1038, 198] on button "button" at bounding box center [1037, 197] width 17 height 17
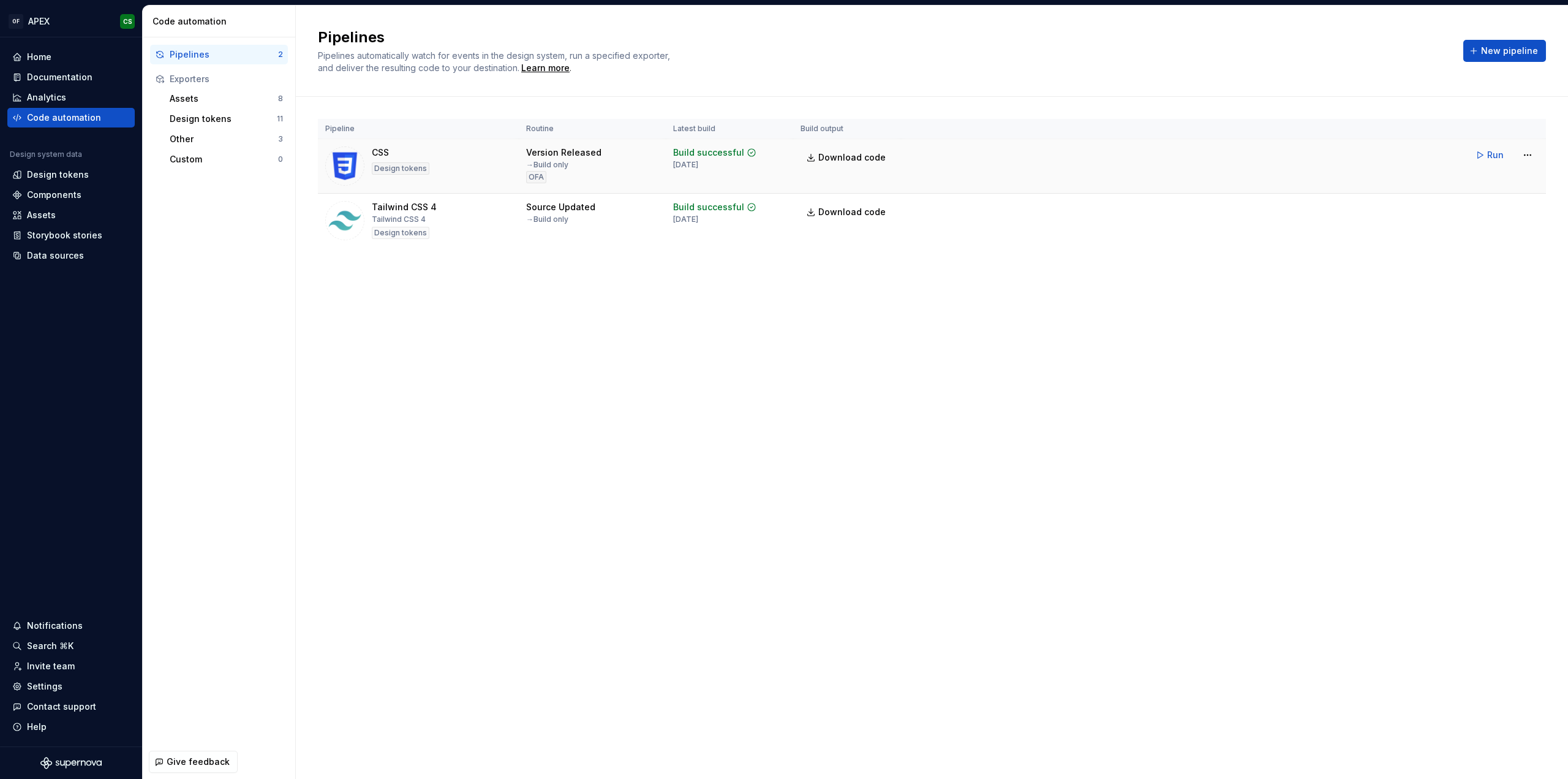
click at [425, 150] on div "CSS Design tokens" at bounding box center [400, 166] width 57 height 39
click at [372, 153] on div "CSS" at bounding box center [380, 152] width 17 height 12
click at [1526, 152] on html "OF APEX CS Home Documentation Analytics Code automation Design system data Desi…" at bounding box center [784, 389] width 1568 height 779
click at [1501, 174] on div "Edit pipeline" at bounding box center [1512, 180] width 105 height 12
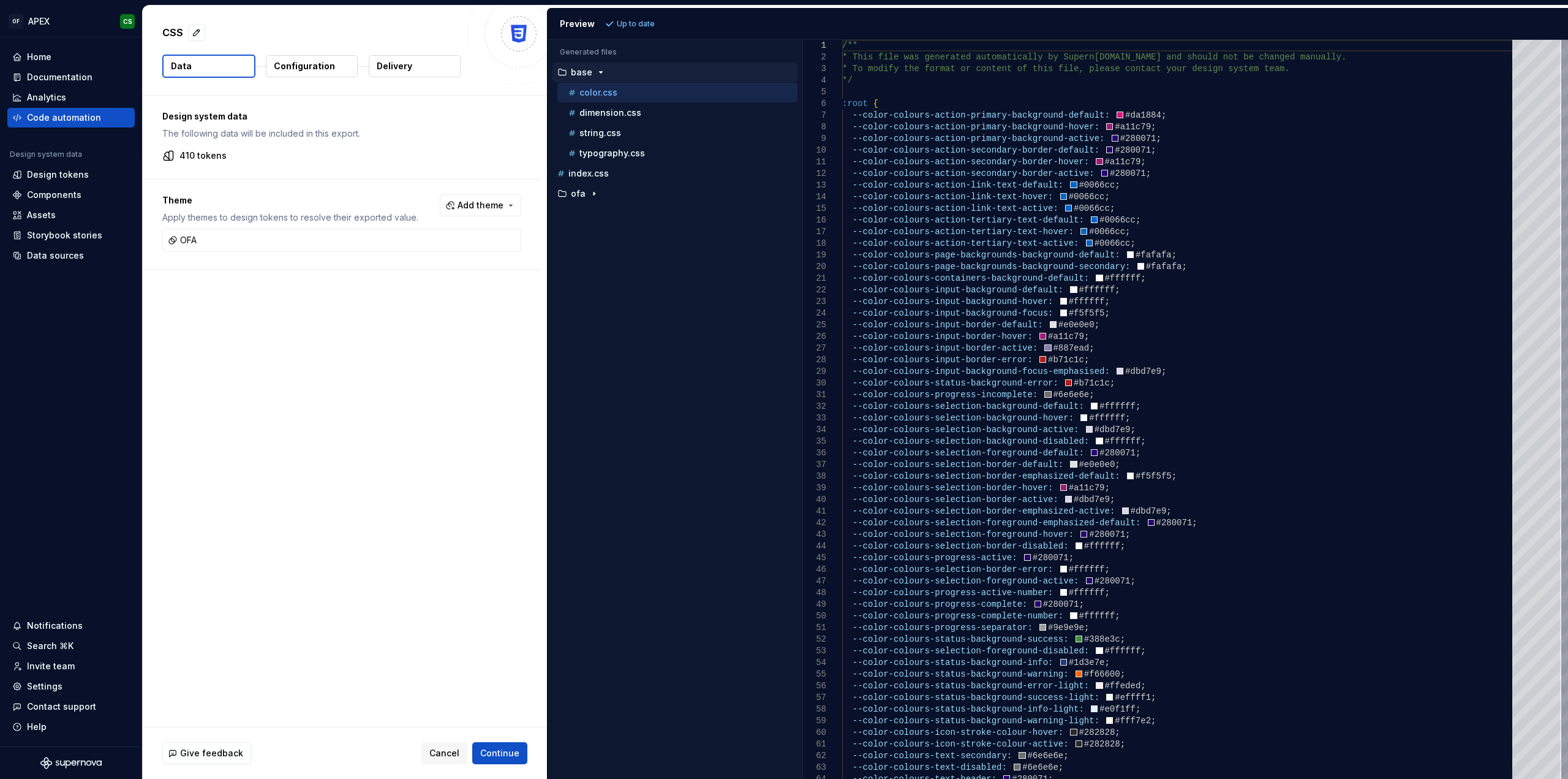
click at [293, 60] on p "Configuration" at bounding box center [304, 66] width 61 height 12
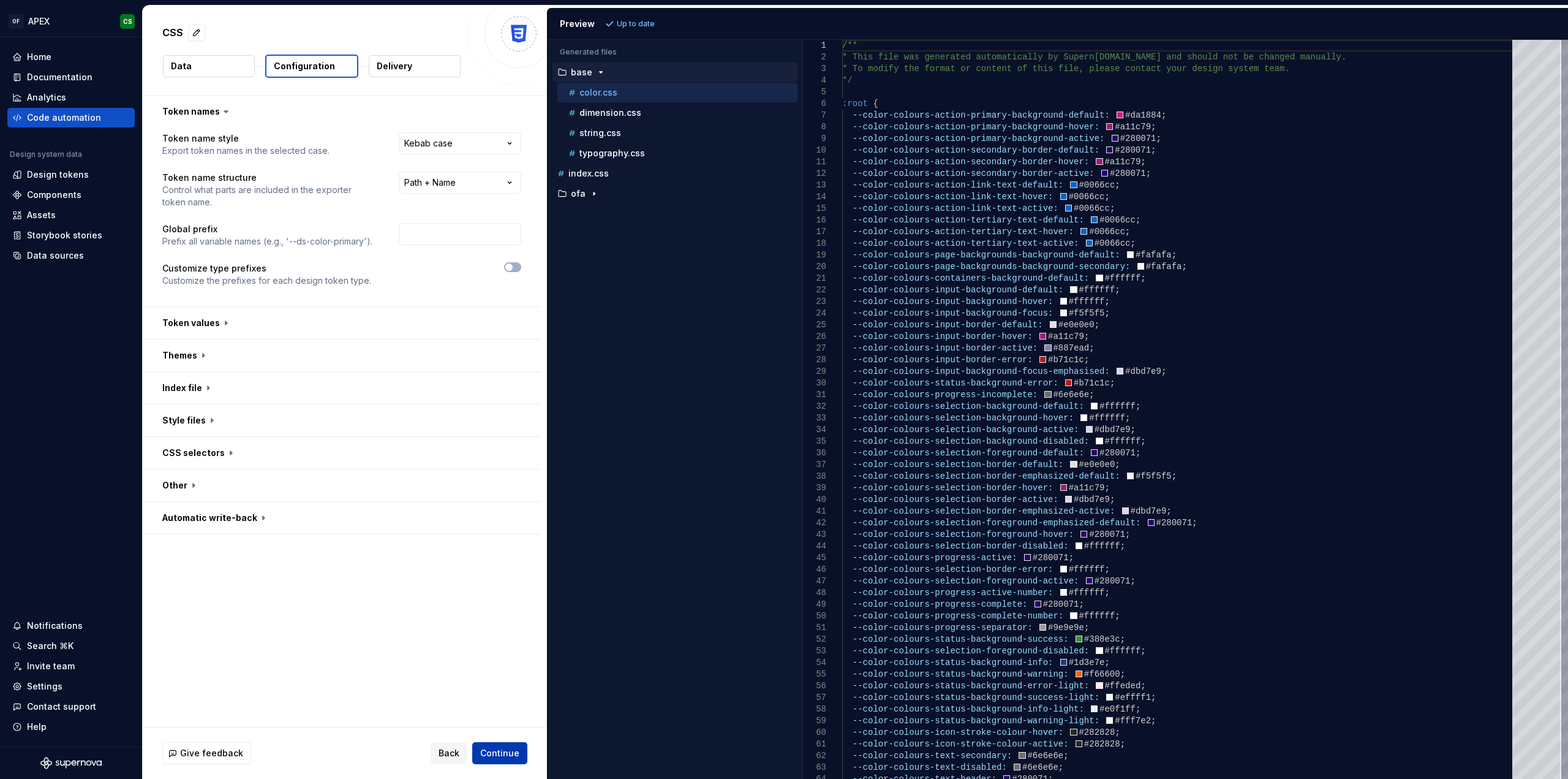
click at [494, 752] on span "Continue" at bounding box center [499, 753] width 39 height 12
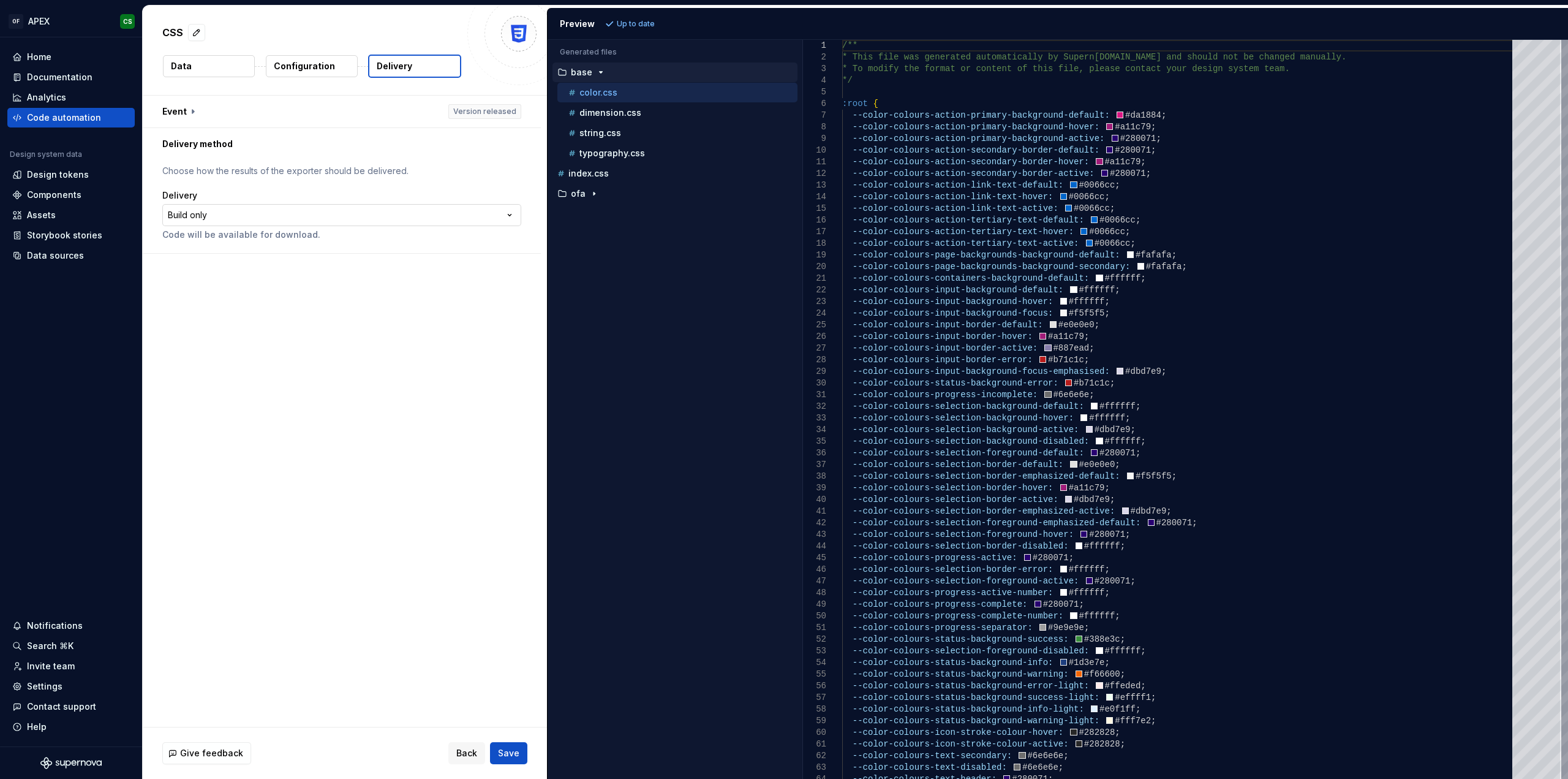
click at [298, 206] on html "**********" at bounding box center [784, 389] width 1568 height 779
drag, startPoint x: 945, startPoint y: 182, endPoint x: 844, endPoint y: 190, distance: 101.3
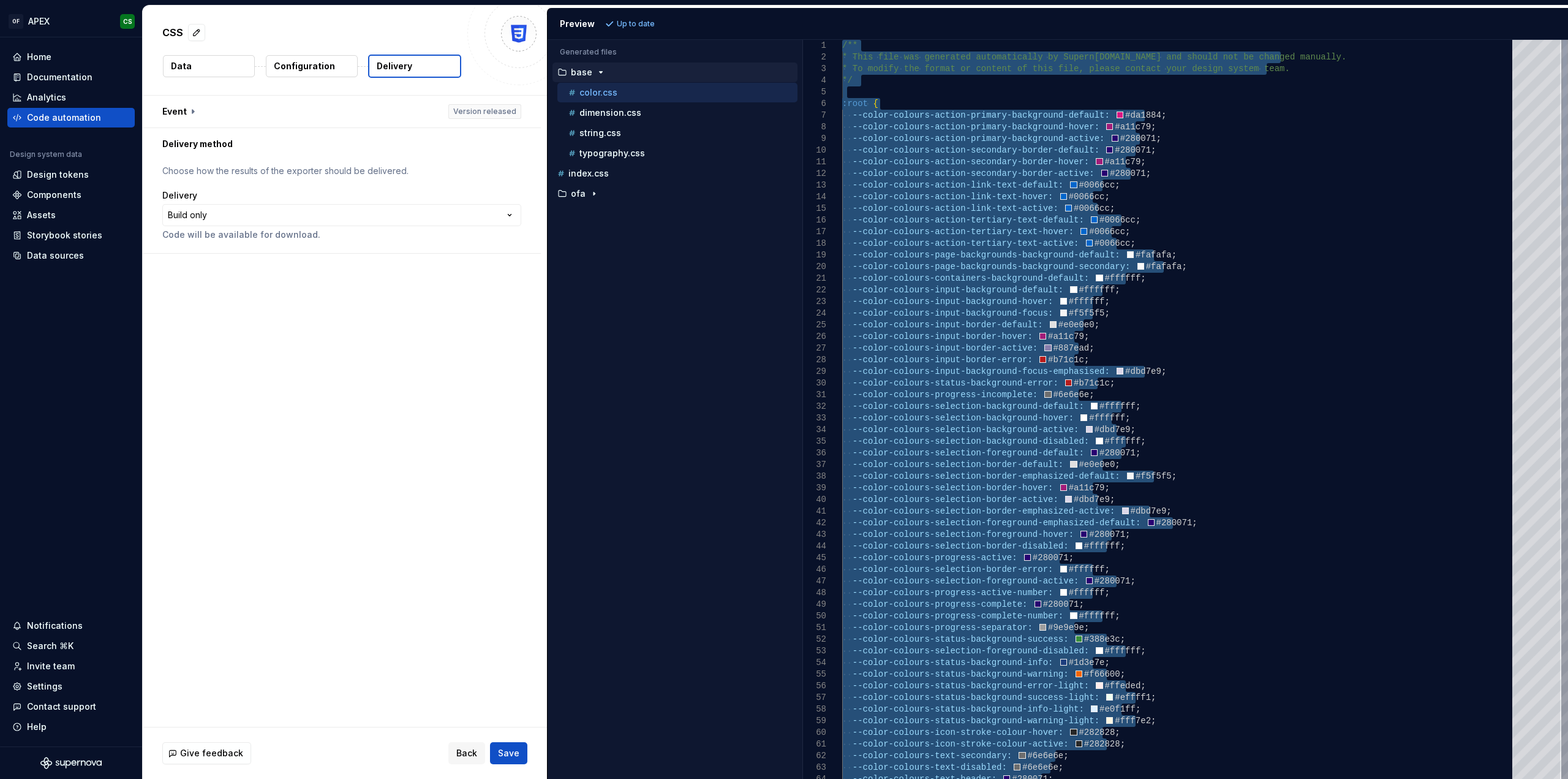
type textarea "**********"
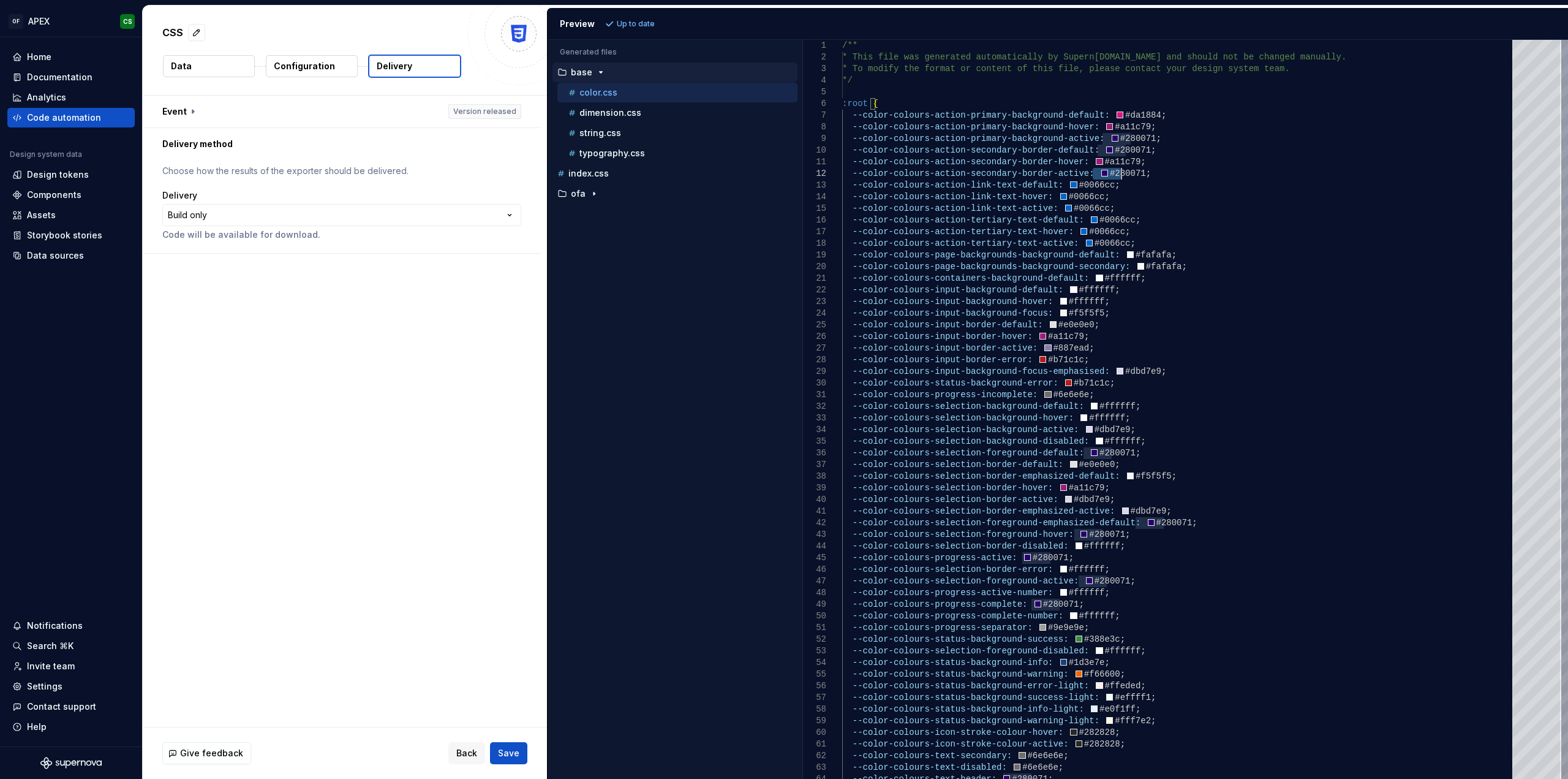
click at [99, 98] on div "Analytics" at bounding box center [71, 97] width 118 height 12
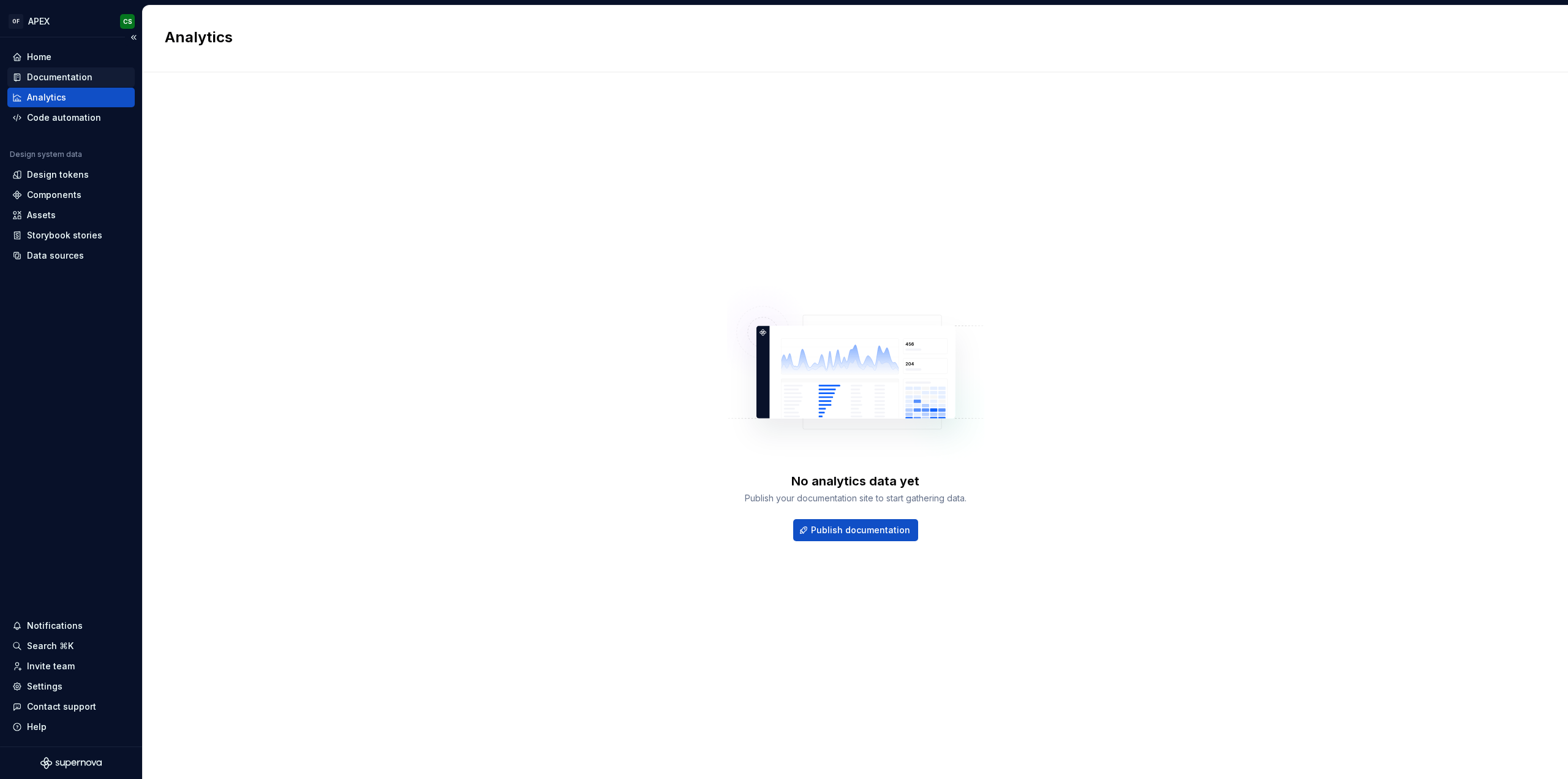
click at [96, 81] on div "Documentation" at bounding box center [71, 77] width 118 height 12
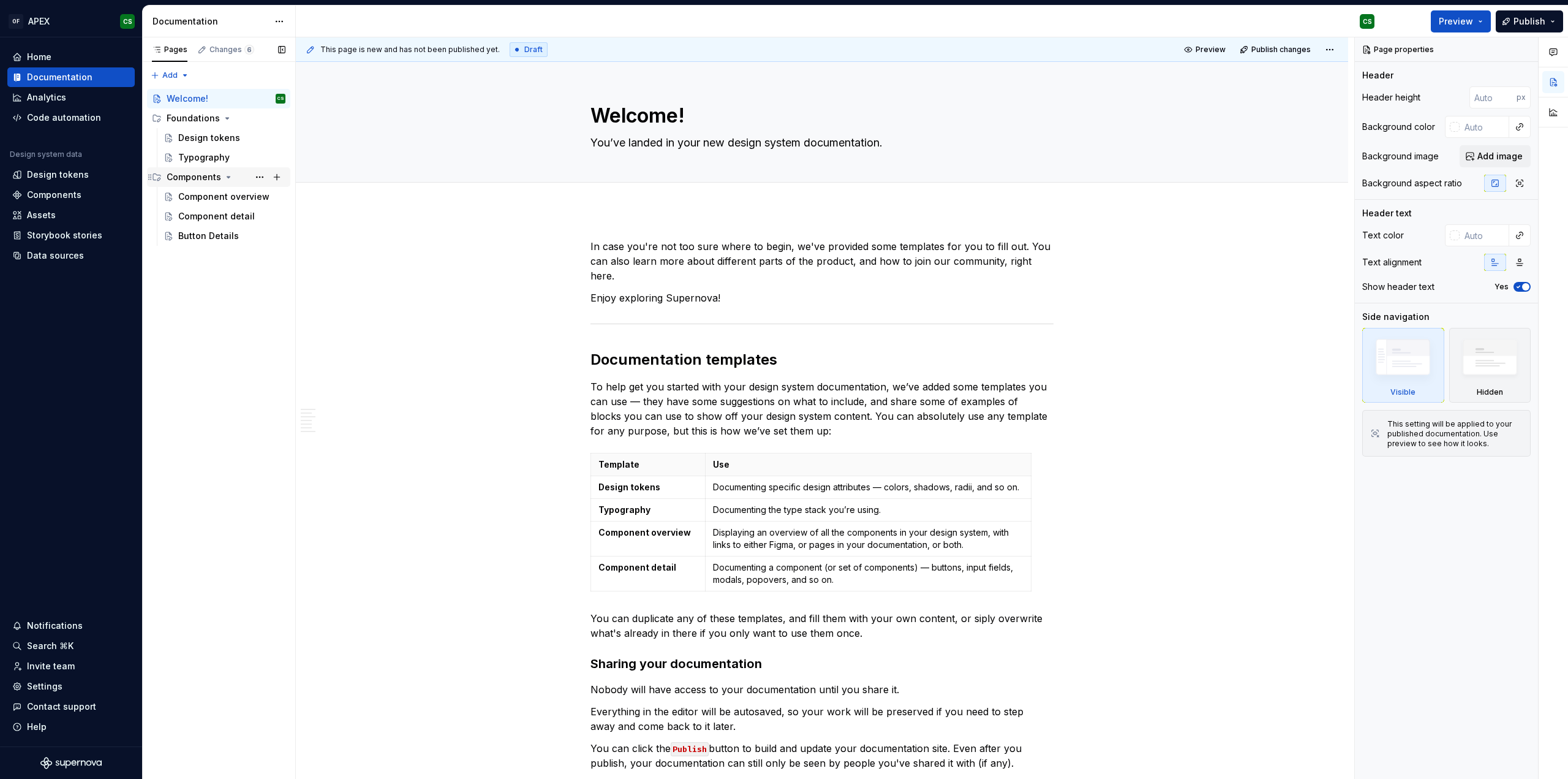
type textarea "*"
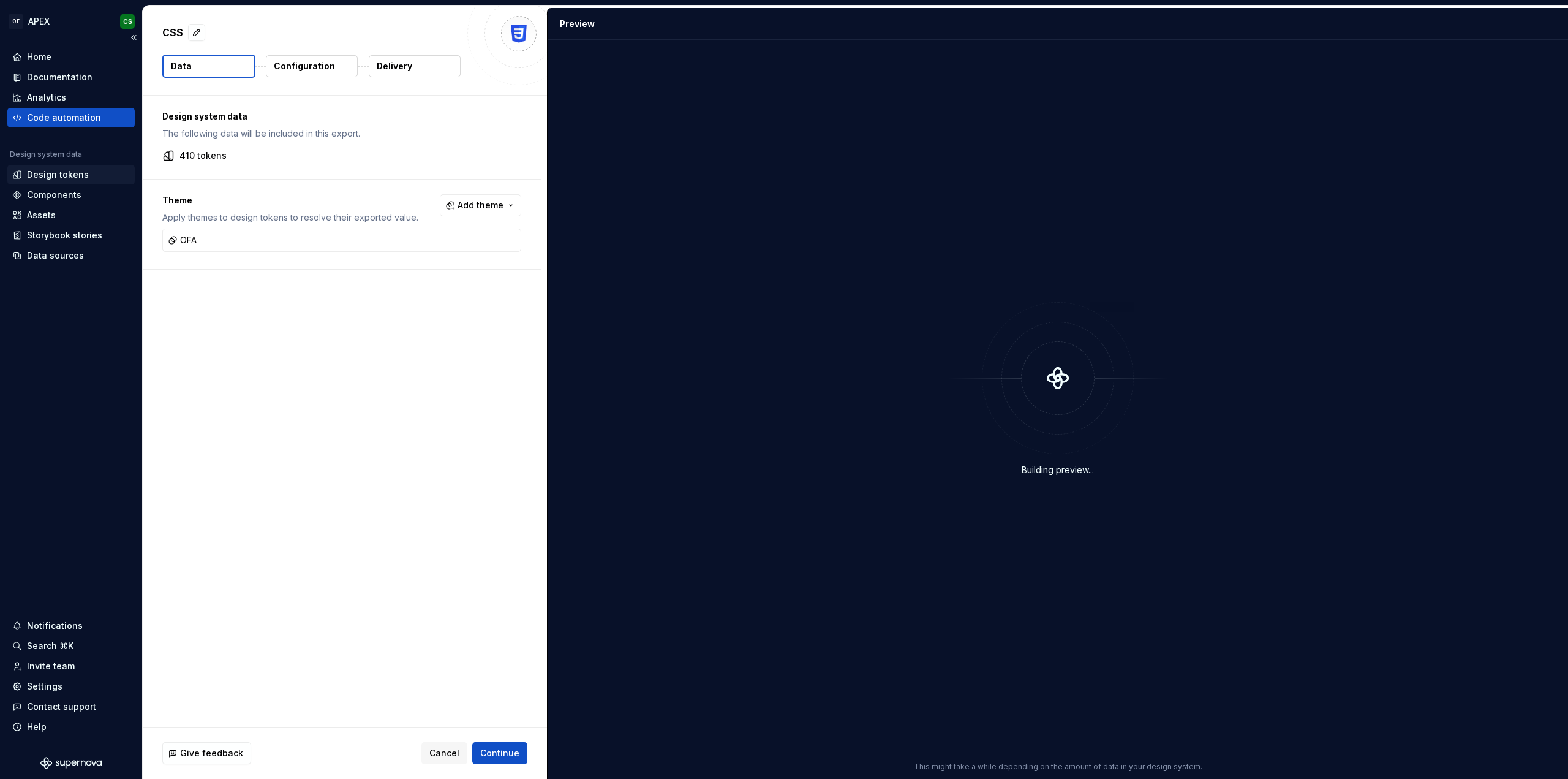
click at [88, 176] on div "Design tokens" at bounding box center [71, 174] width 118 height 12
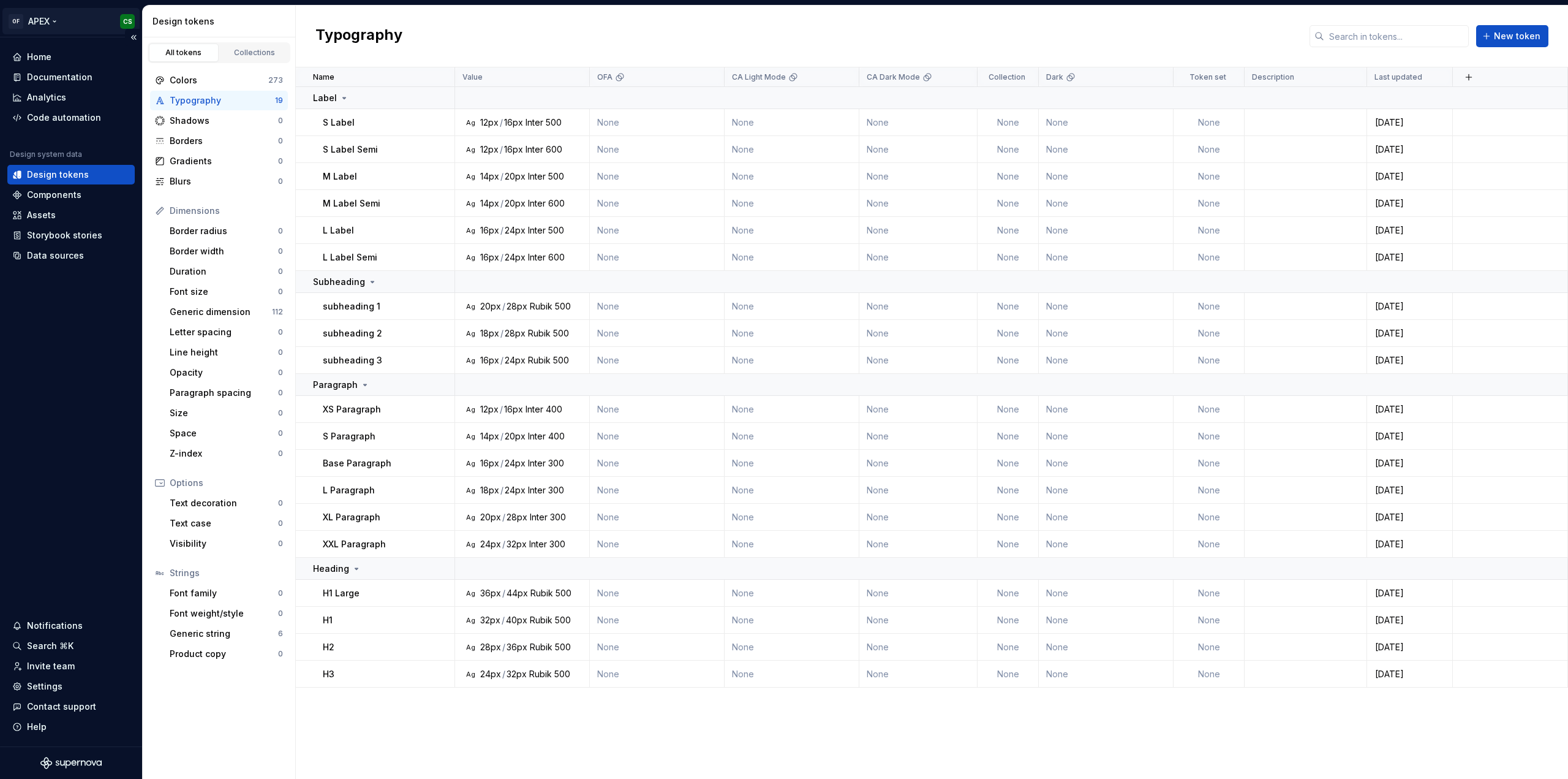
click at [47, 24] on html "OF APEX CS Home Documentation Analytics Code automation Design system data Desi…" at bounding box center [784, 389] width 1568 height 779
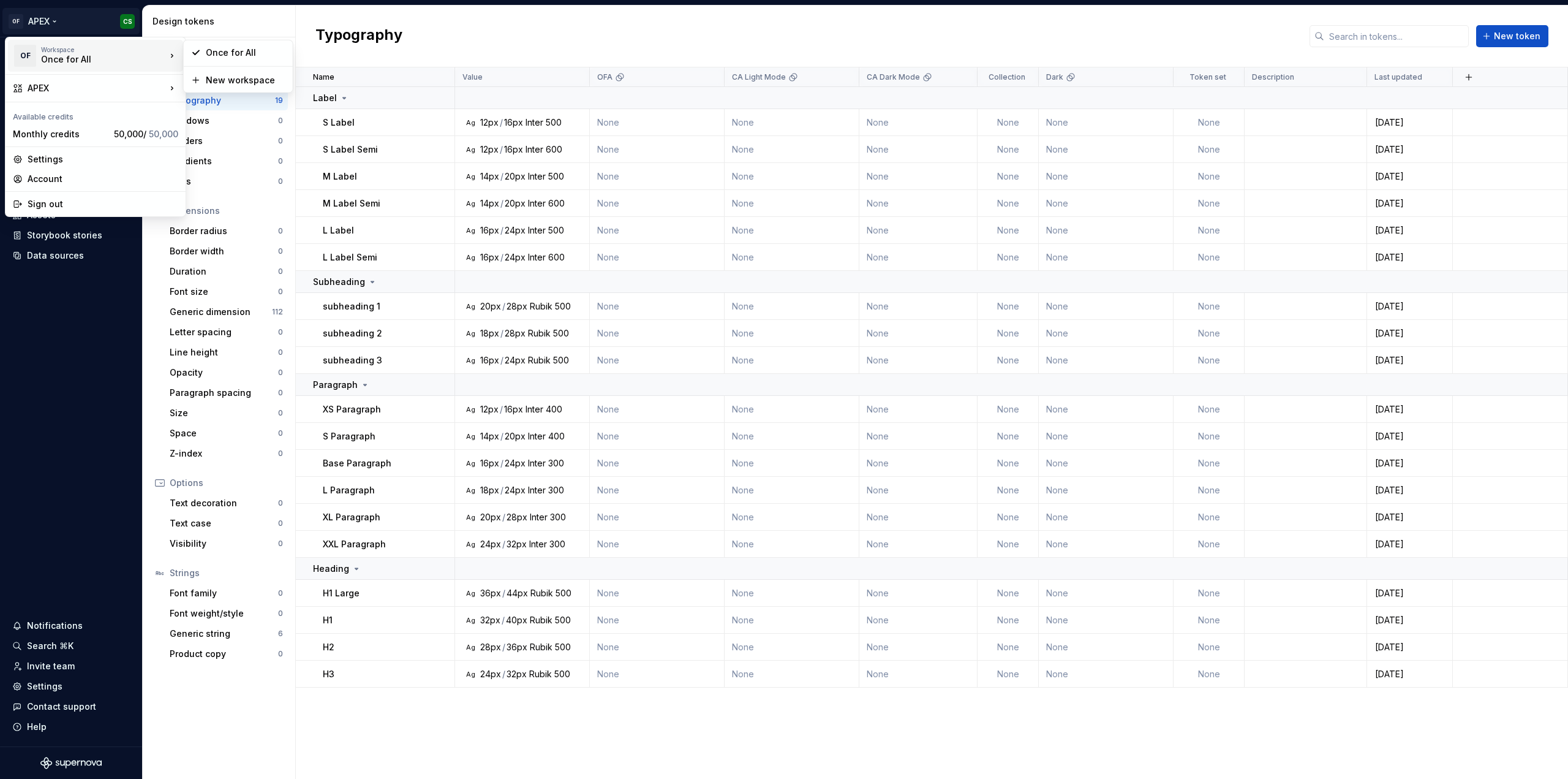
click at [364, 18] on html "OF APEX CS Home Documentation Analytics Code automation Design system data Desi…" at bounding box center [784, 389] width 1568 height 779
click at [64, 25] on html "OF APEX CS Home Documentation Analytics Code automation Design system data Desi…" at bounding box center [784, 389] width 1568 height 779
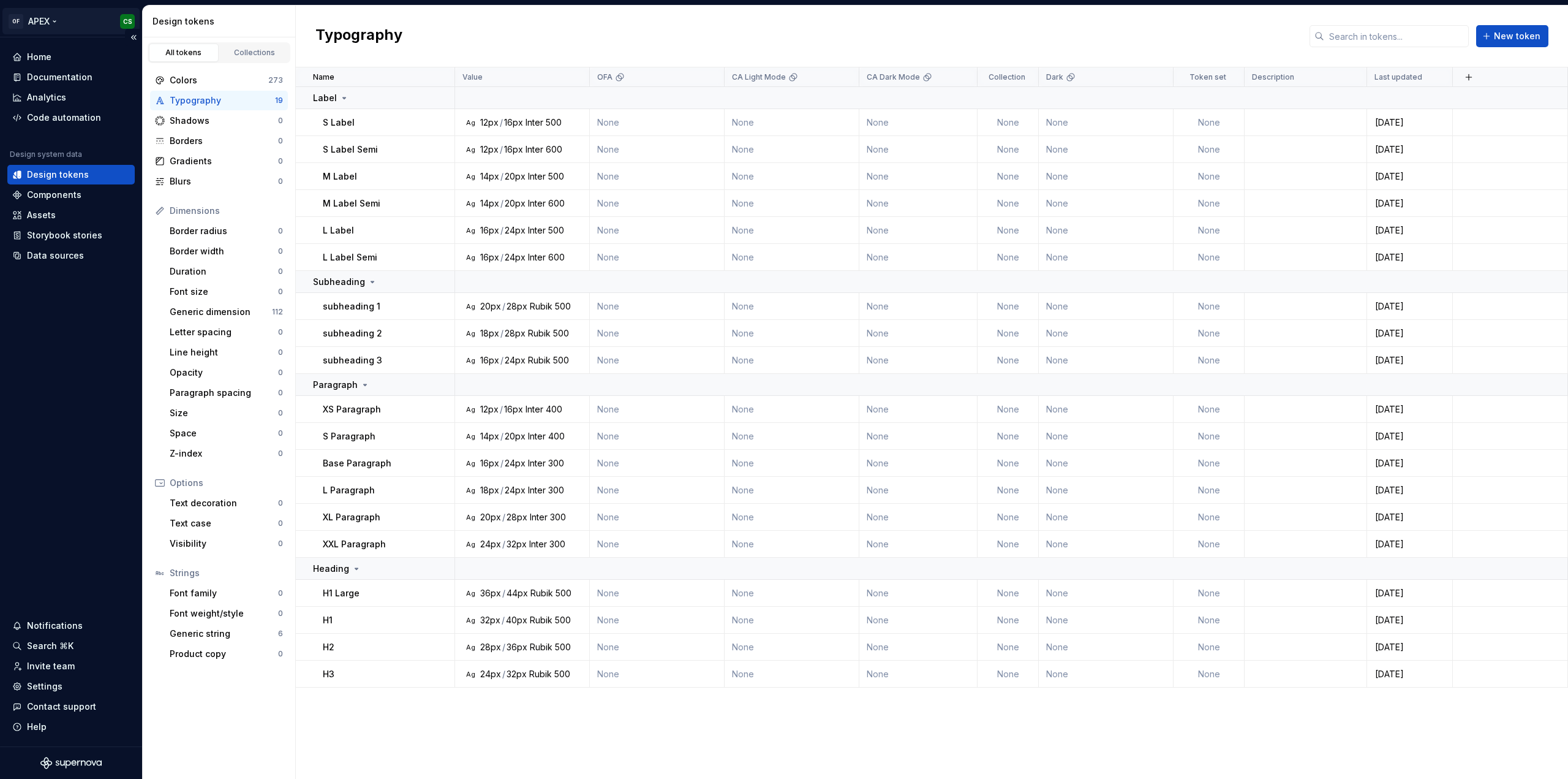
click at [59, 20] on html "OF APEX CS Home Documentation Analytics Code automation Design system data Desi…" at bounding box center [784, 389] width 1568 height 779
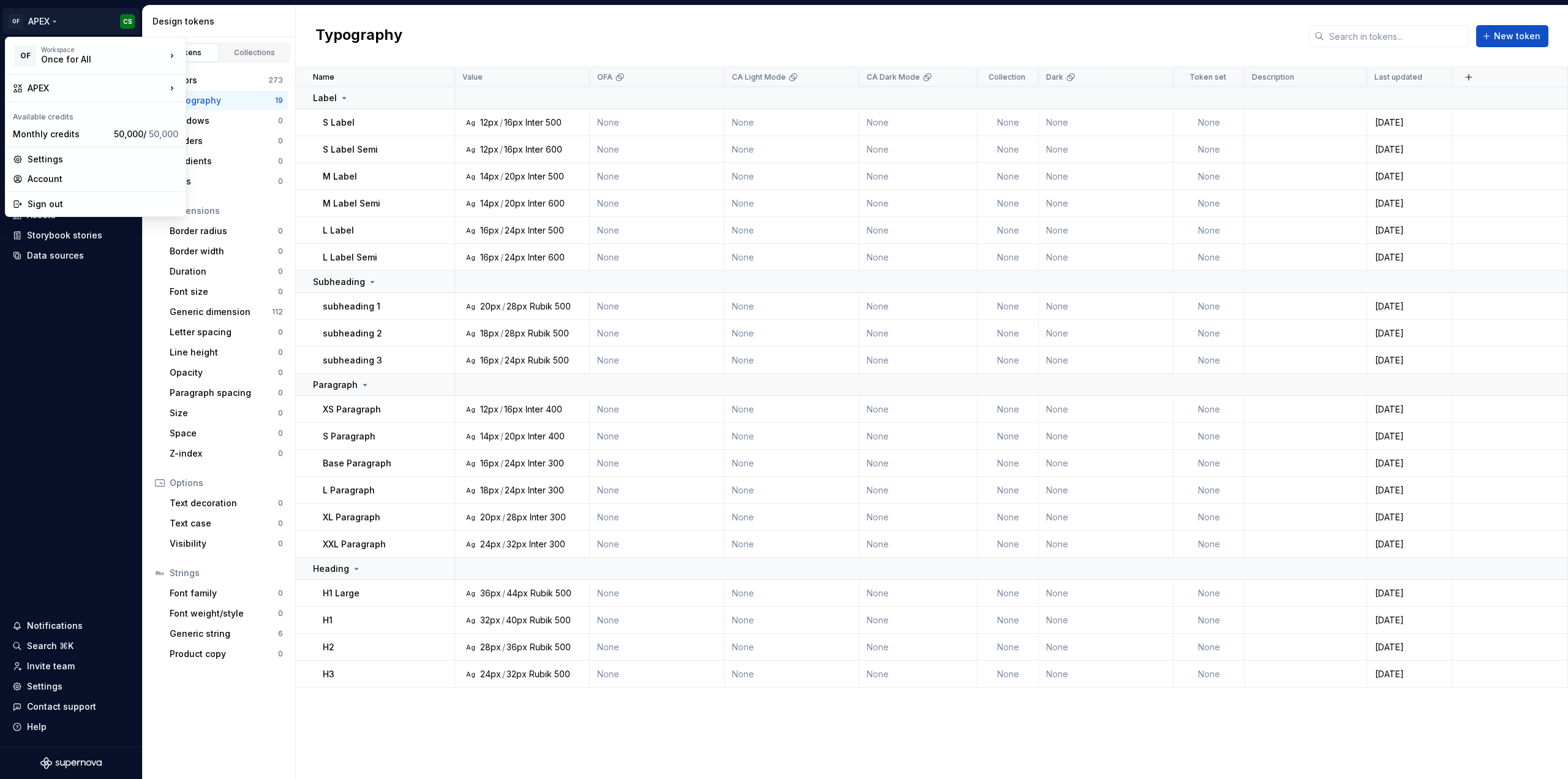
click at [61, 21] on html "OF APEX CS Home Documentation Analytics Code automation Design system data Desi…" at bounding box center [784, 389] width 1568 height 779
